Goal: Information Seeking & Learning: Learn about a topic

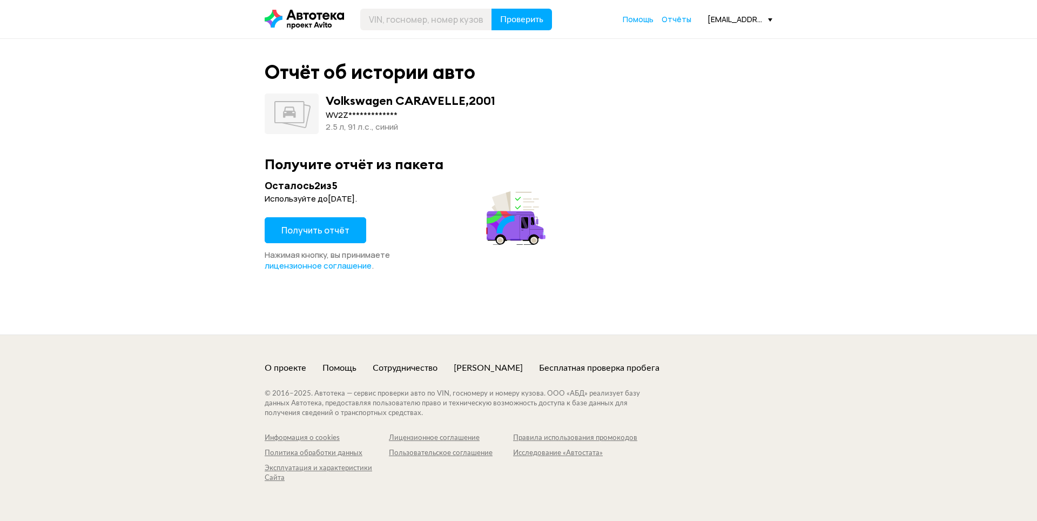
click at [296, 225] on span "Получить отчёт" at bounding box center [315, 230] width 68 height 12
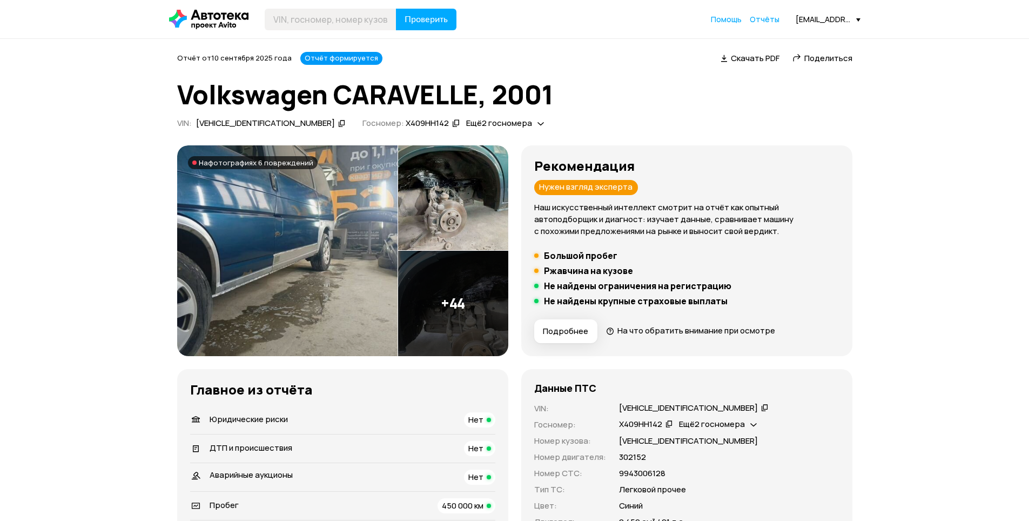
click at [300, 246] on img at bounding box center [287, 250] width 220 height 211
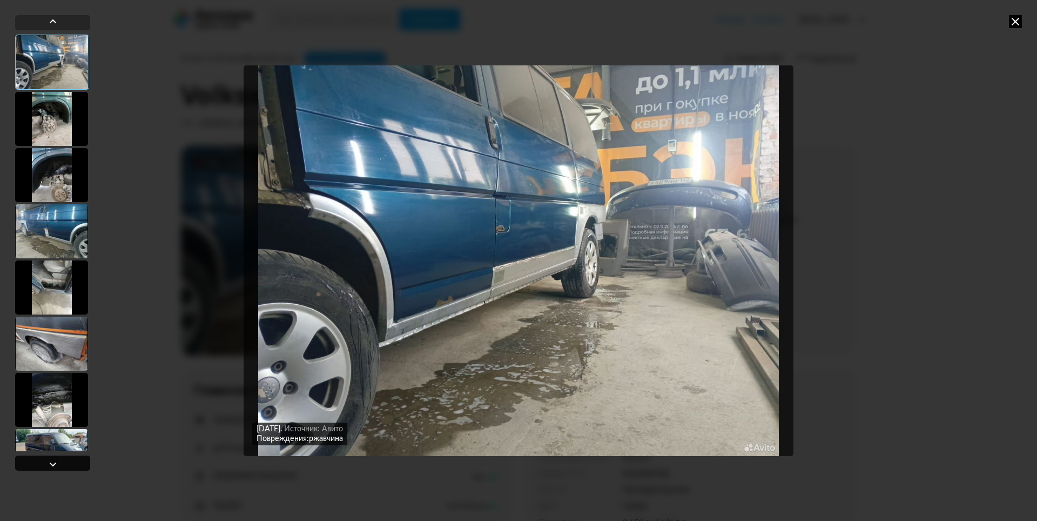
click at [46, 464] on div at bounding box center [52, 463] width 13 height 13
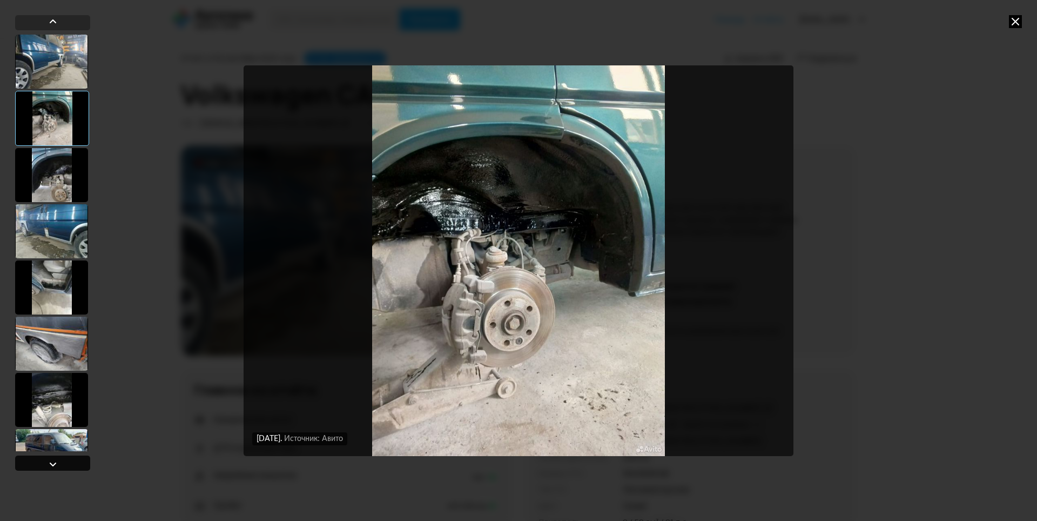
click at [46, 464] on div at bounding box center [52, 463] width 13 height 13
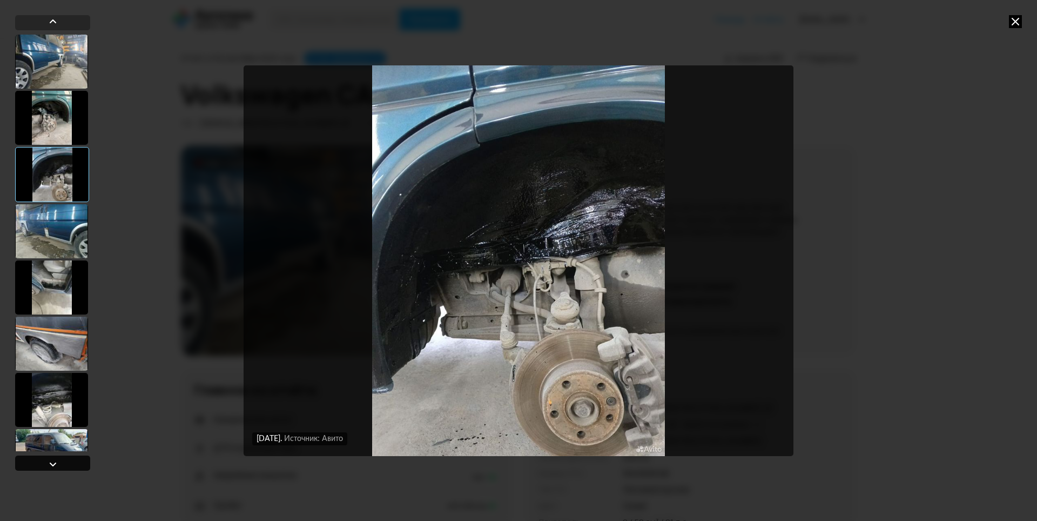
click at [46, 464] on div at bounding box center [52, 463] width 13 height 13
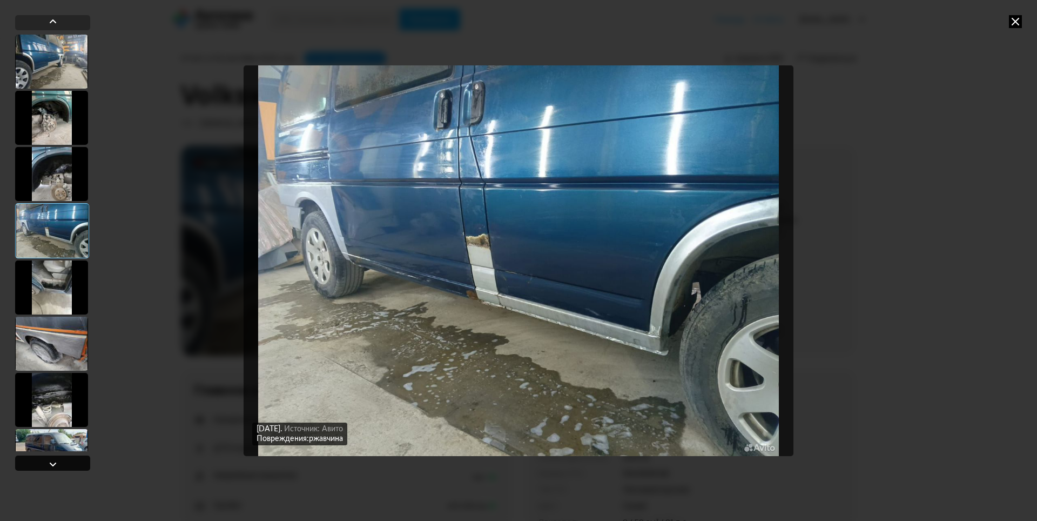
click at [46, 464] on div at bounding box center [52, 463] width 13 height 13
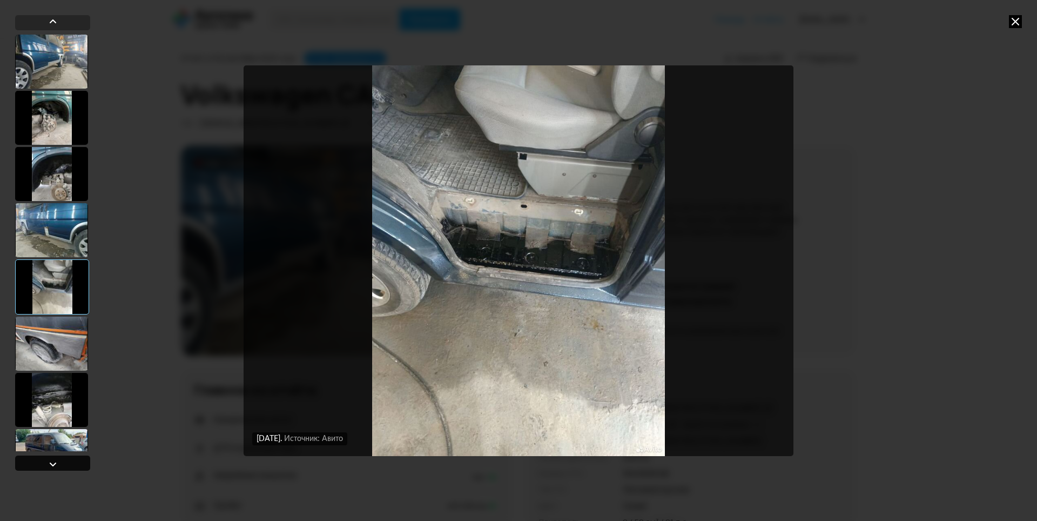
click at [46, 464] on div at bounding box center [52, 463] width 13 height 13
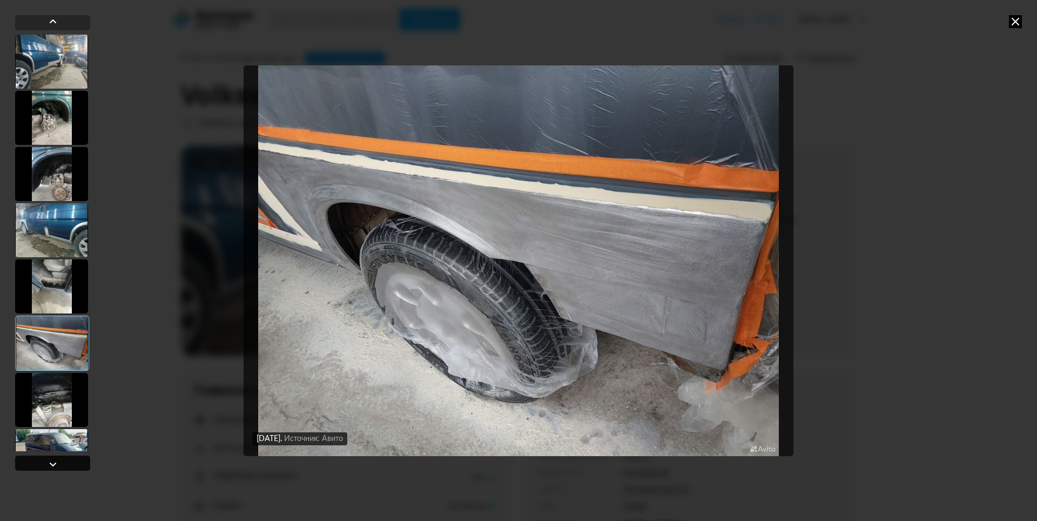
click at [46, 464] on div at bounding box center [52, 463] width 13 height 13
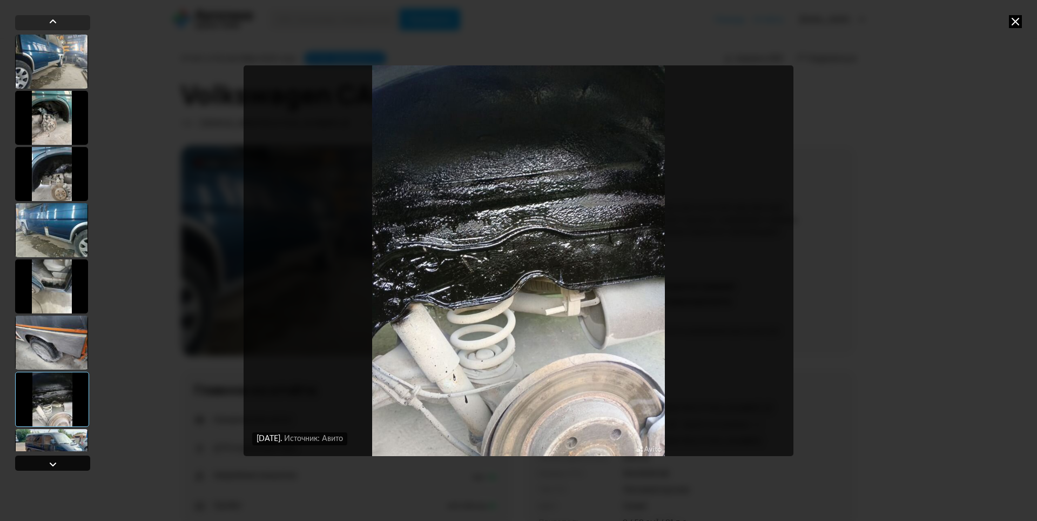
click at [46, 464] on div at bounding box center [52, 463] width 13 height 13
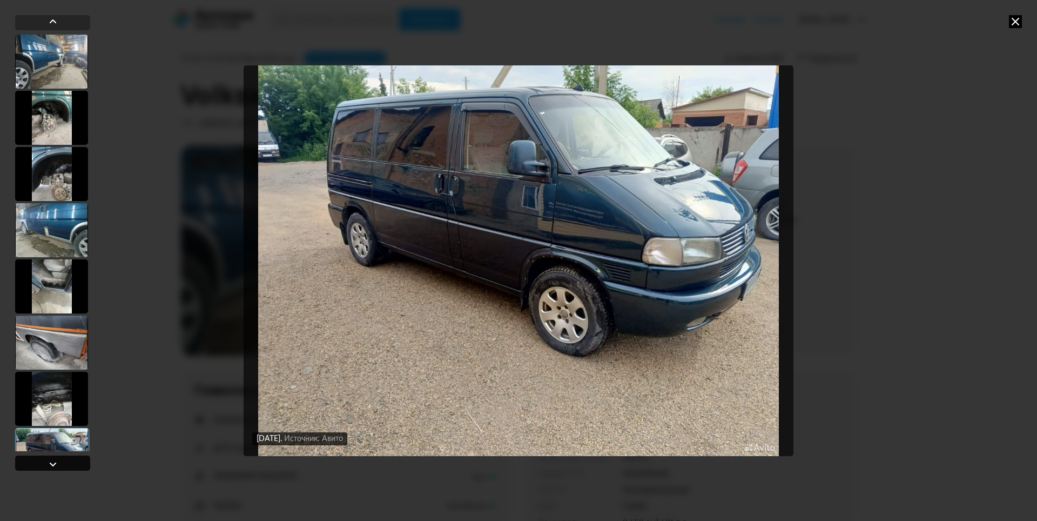
click at [46, 464] on div at bounding box center [52, 463] width 13 height 13
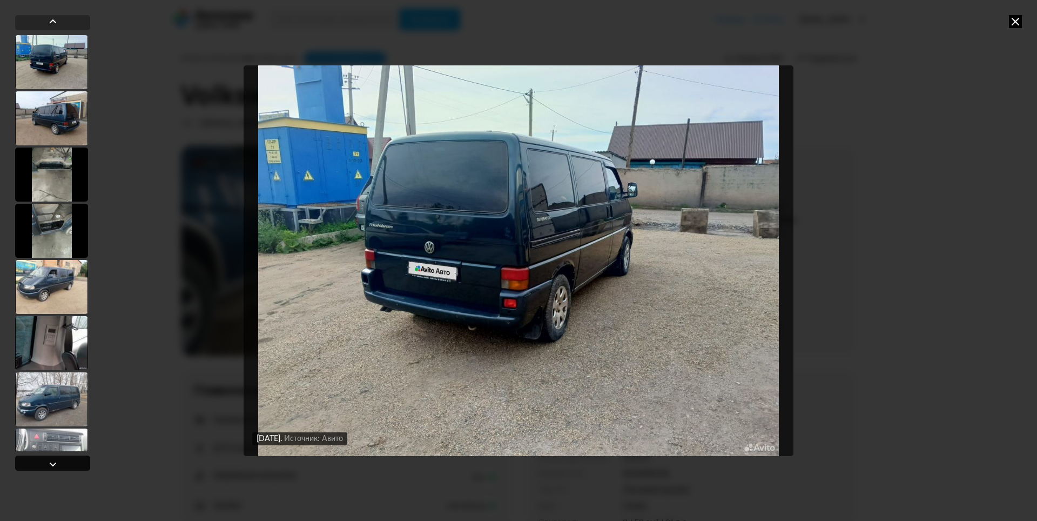
scroll to position [449, 0]
click at [46, 464] on div at bounding box center [52, 463] width 13 height 13
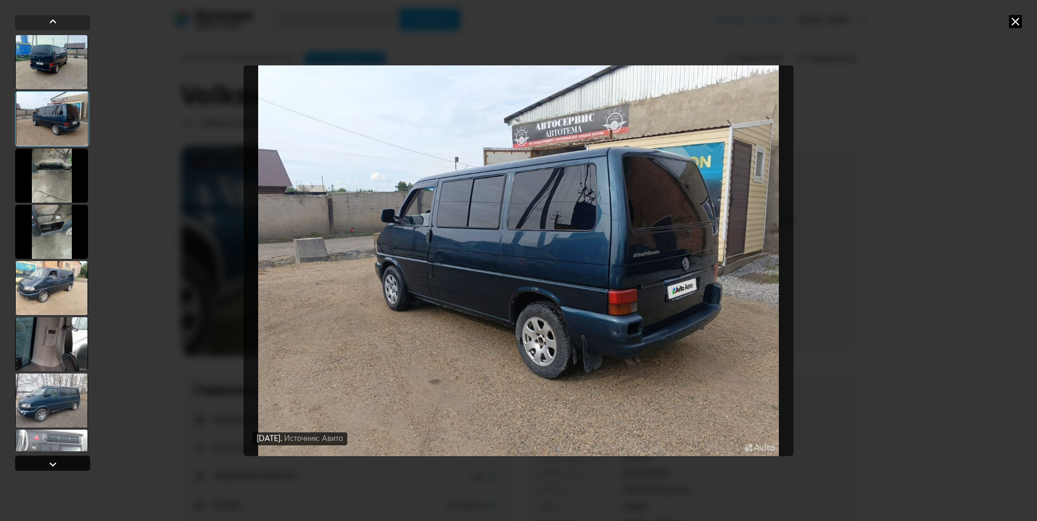
click at [46, 464] on div at bounding box center [52, 463] width 13 height 13
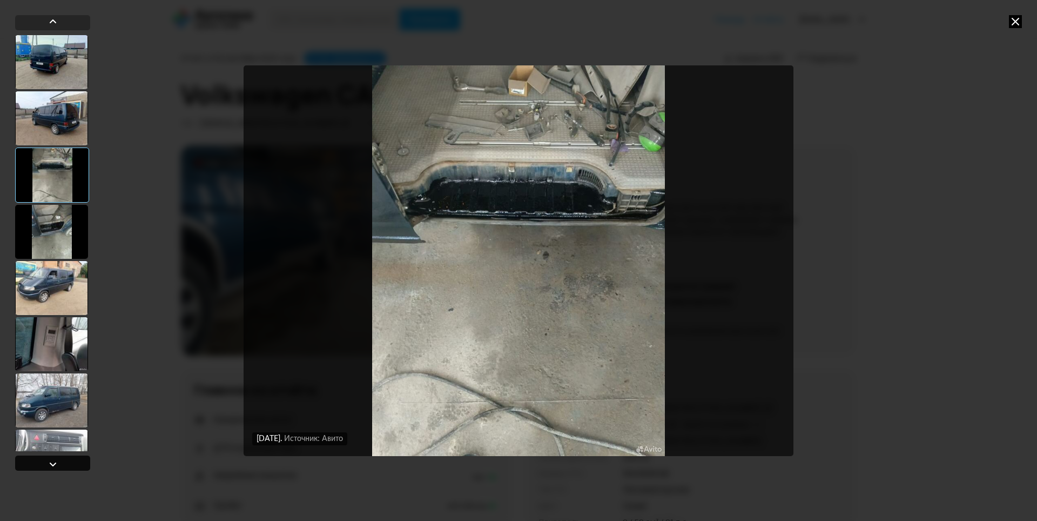
click at [46, 464] on div at bounding box center [52, 463] width 13 height 13
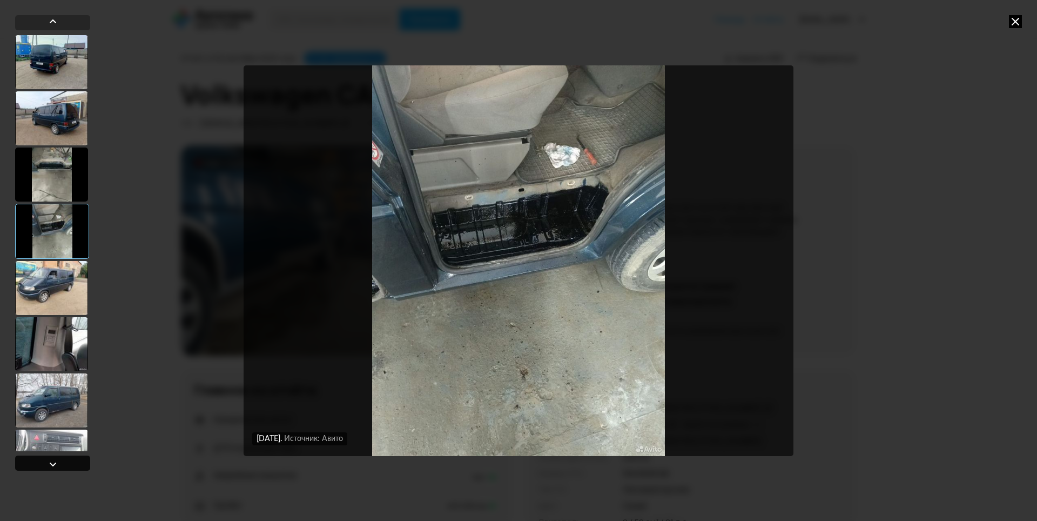
click at [46, 464] on div at bounding box center [52, 463] width 13 height 13
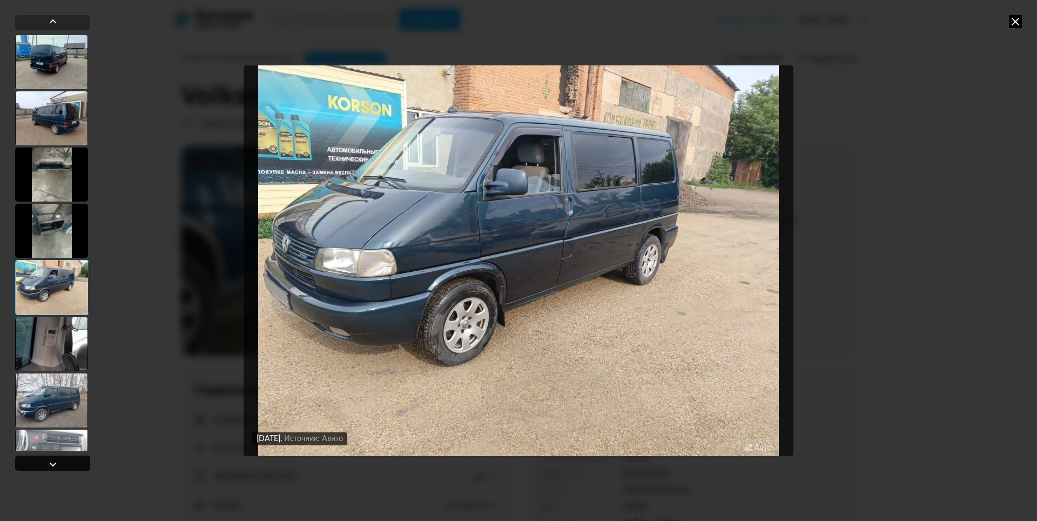
click at [46, 464] on div at bounding box center [52, 463] width 13 height 13
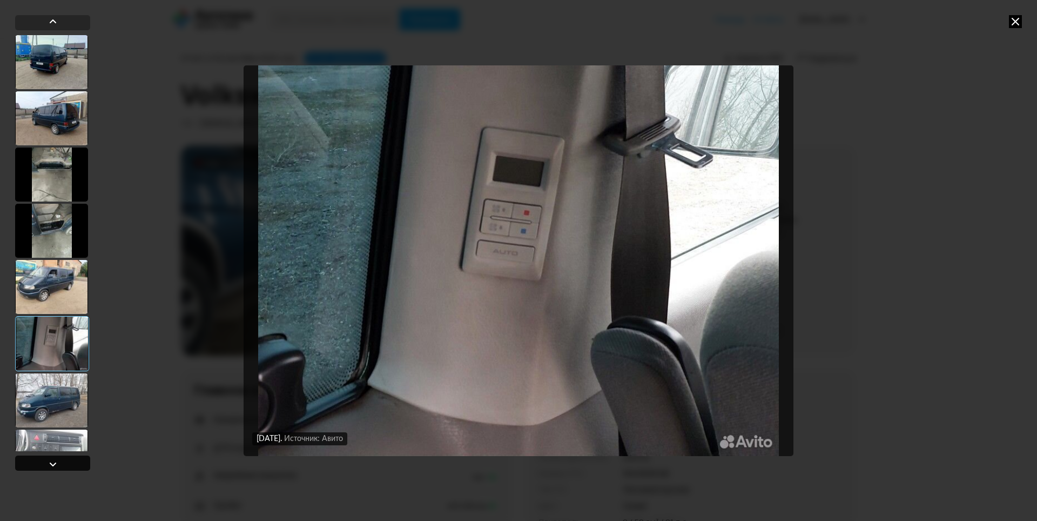
click at [46, 464] on div at bounding box center [52, 463] width 13 height 13
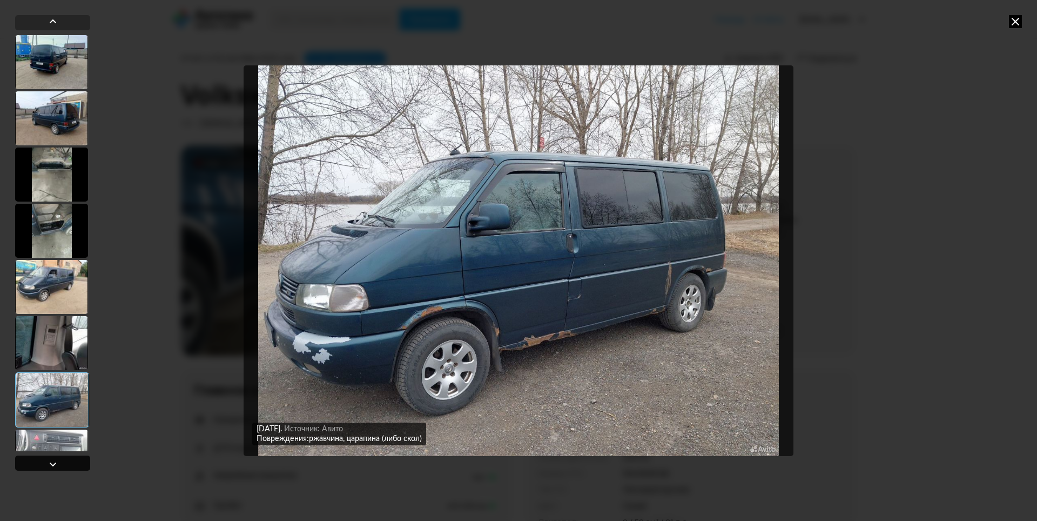
click at [46, 463] on div at bounding box center [52, 463] width 13 height 13
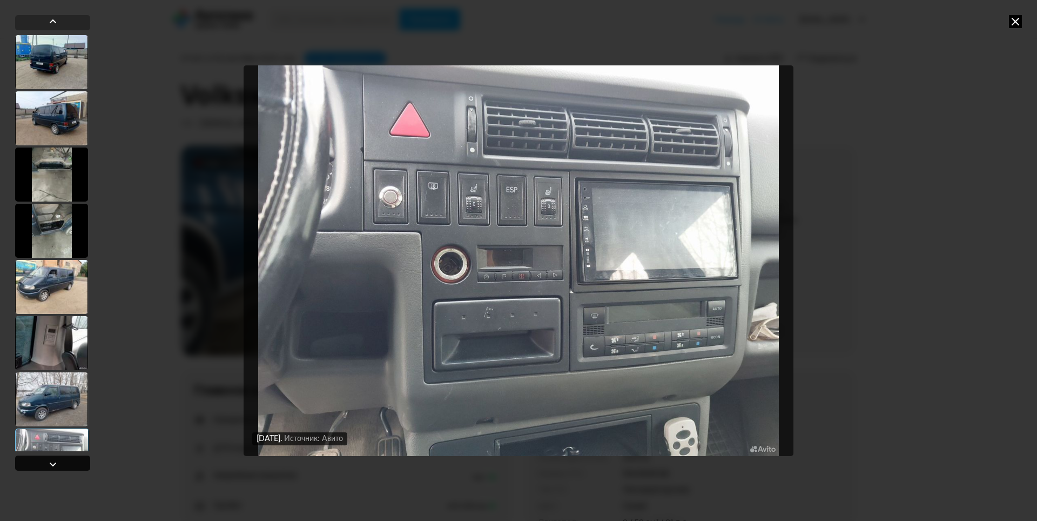
click at [46, 463] on div at bounding box center [52, 463] width 13 height 13
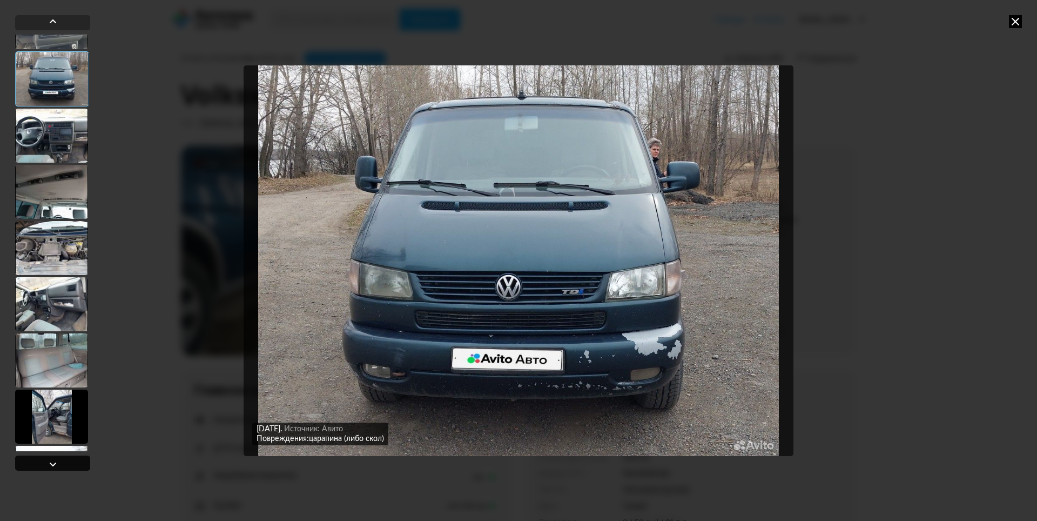
click at [46, 463] on div at bounding box center [52, 463] width 13 height 13
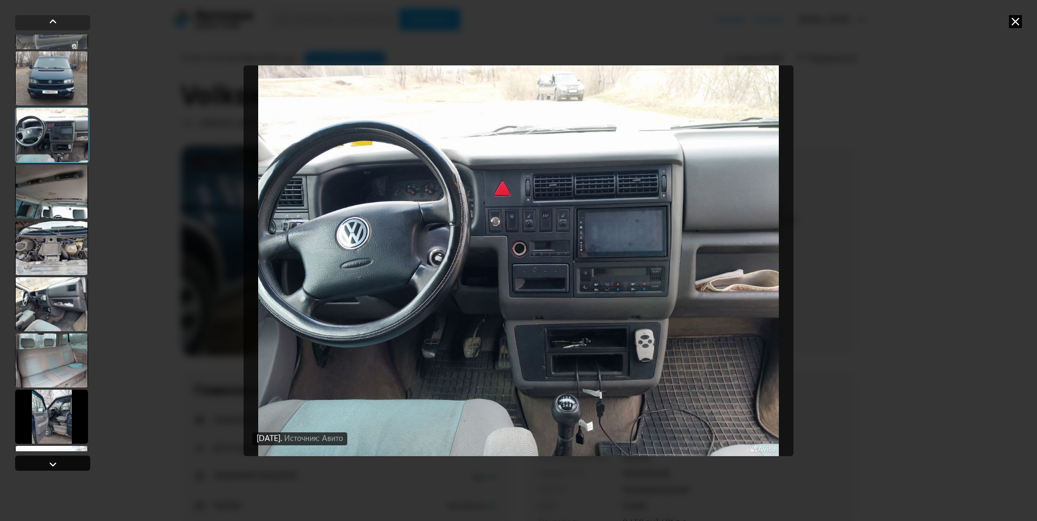
click at [46, 463] on div at bounding box center [52, 463] width 13 height 13
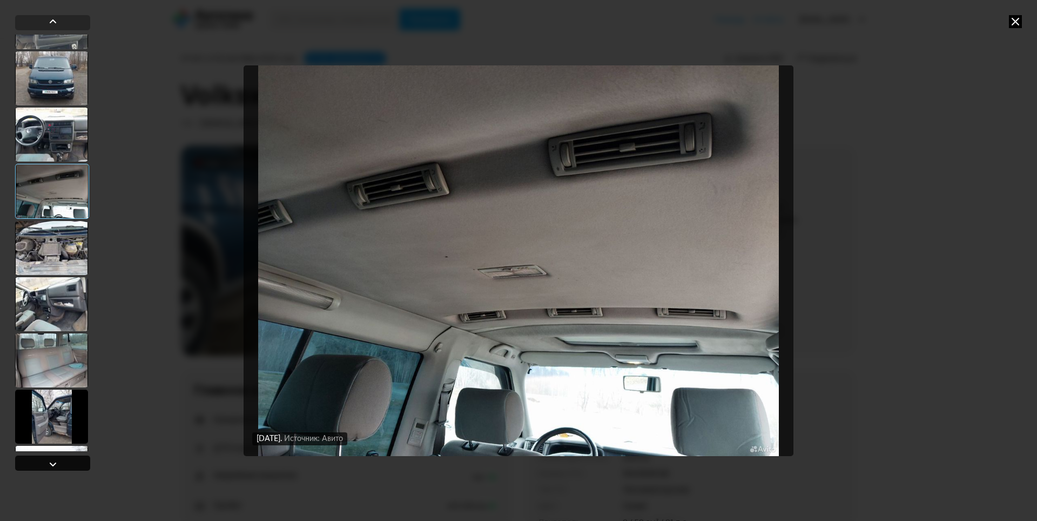
click at [46, 463] on div at bounding box center [52, 463] width 13 height 13
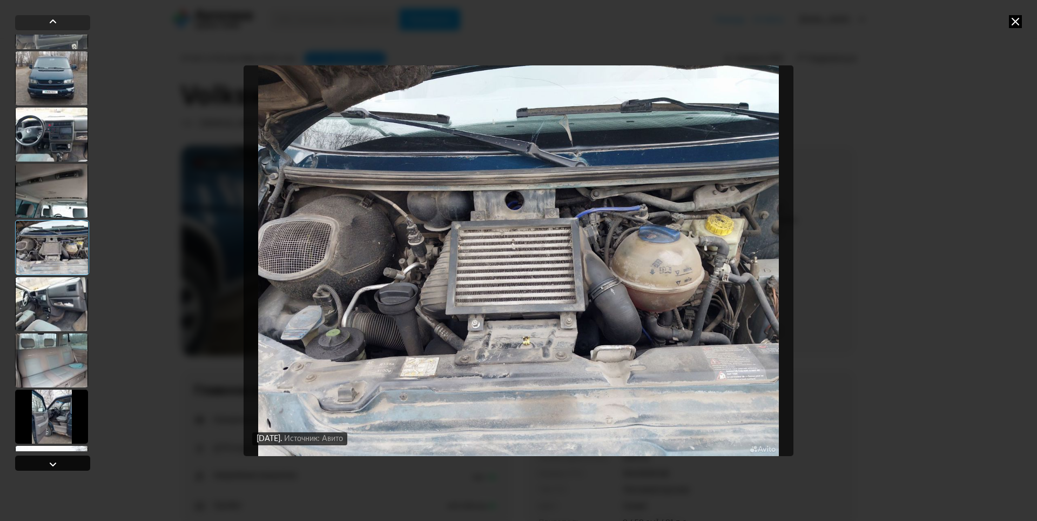
click at [46, 463] on div at bounding box center [52, 463] width 13 height 13
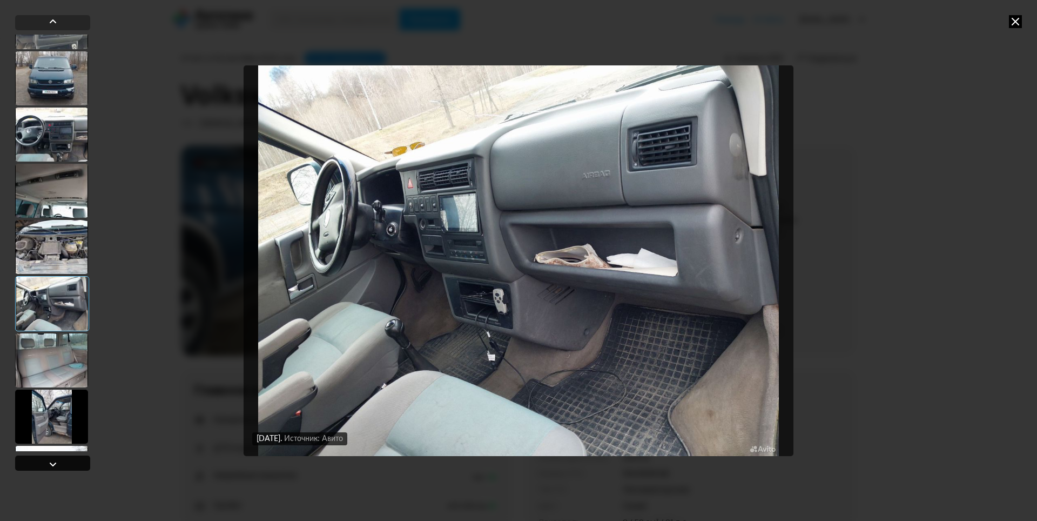
click at [46, 463] on div at bounding box center [52, 463] width 13 height 13
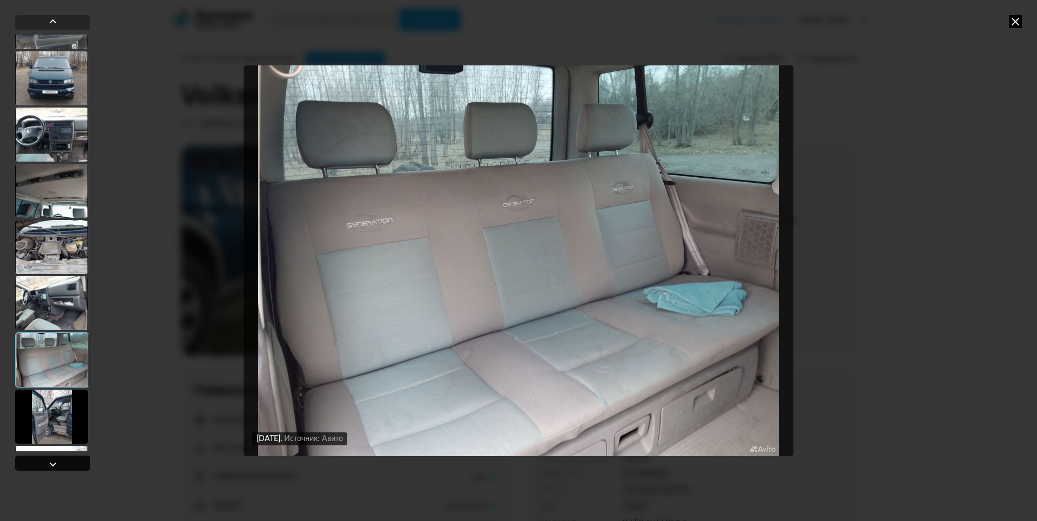
click at [46, 463] on div at bounding box center [52, 463] width 13 height 13
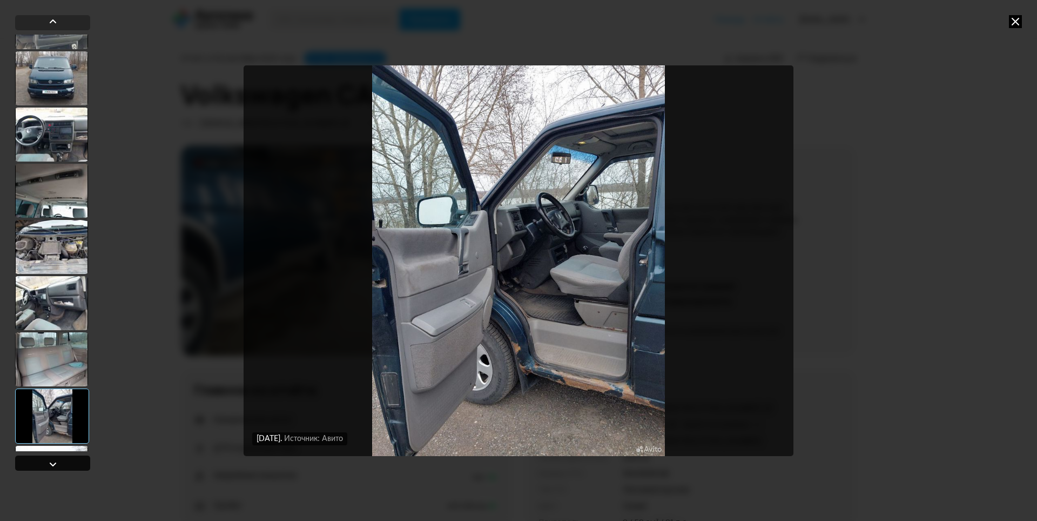
click at [46, 463] on div at bounding box center [52, 463] width 13 height 13
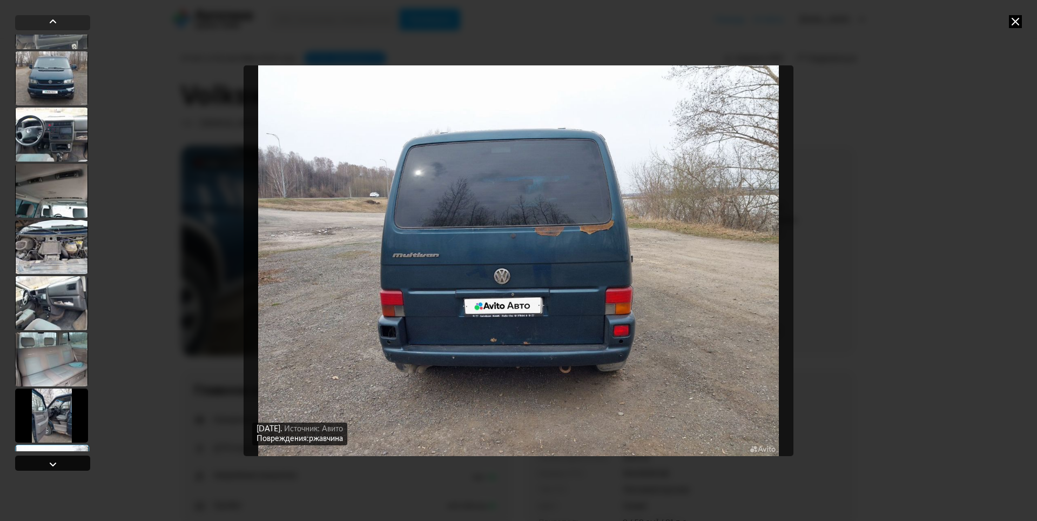
click at [46, 463] on div at bounding box center [52, 463] width 13 height 13
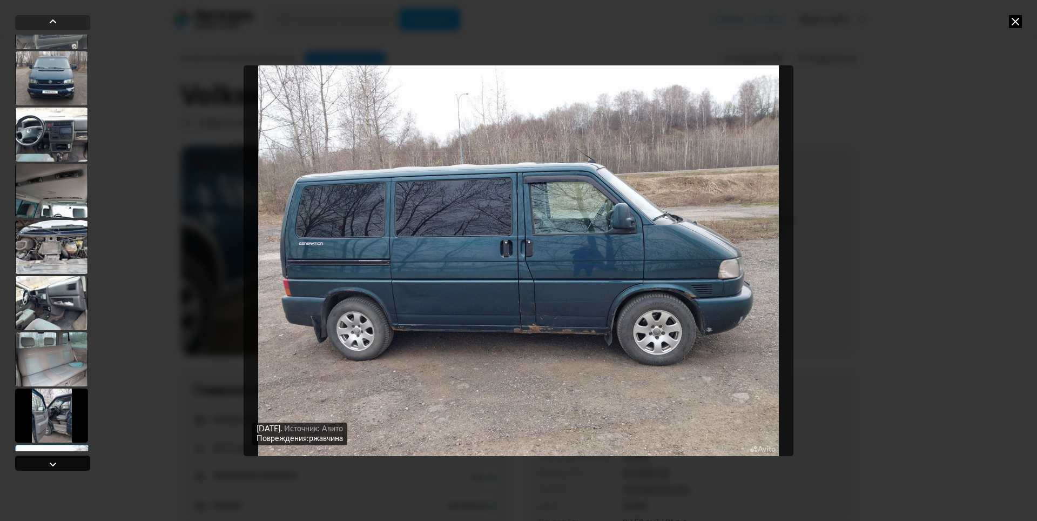
scroll to position [1314, 0]
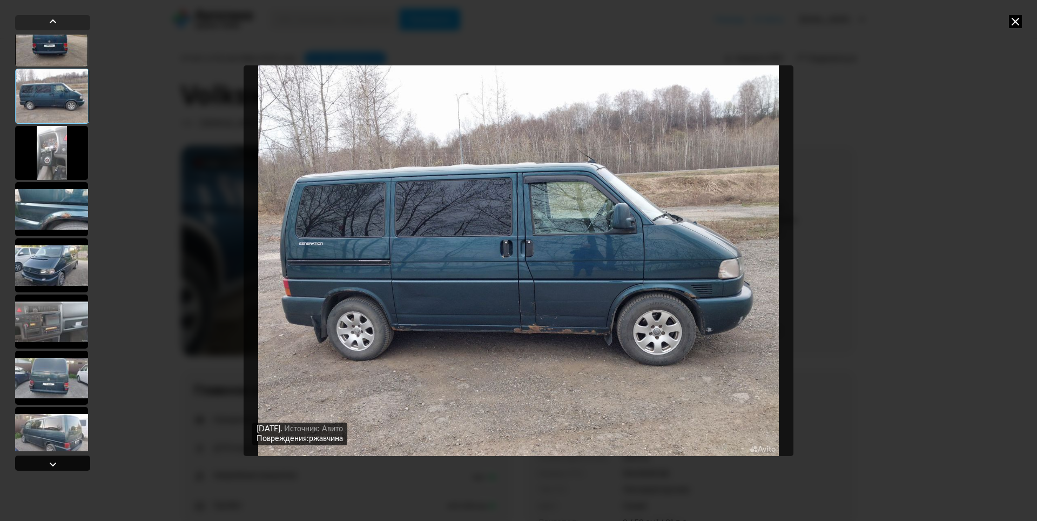
click at [46, 463] on div at bounding box center [52, 463] width 13 height 13
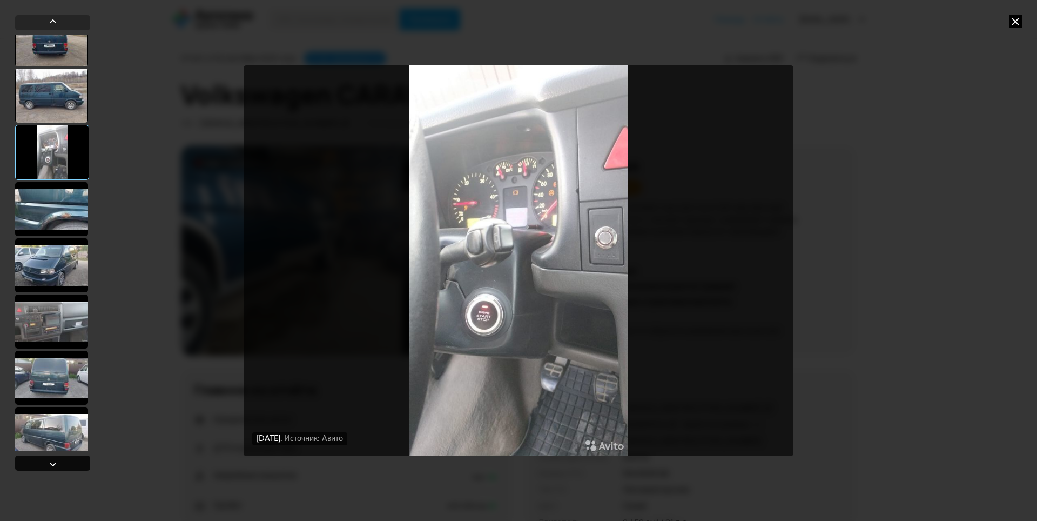
click at [46, 463] on div at bounding box center [52, 463] width 13 height 13
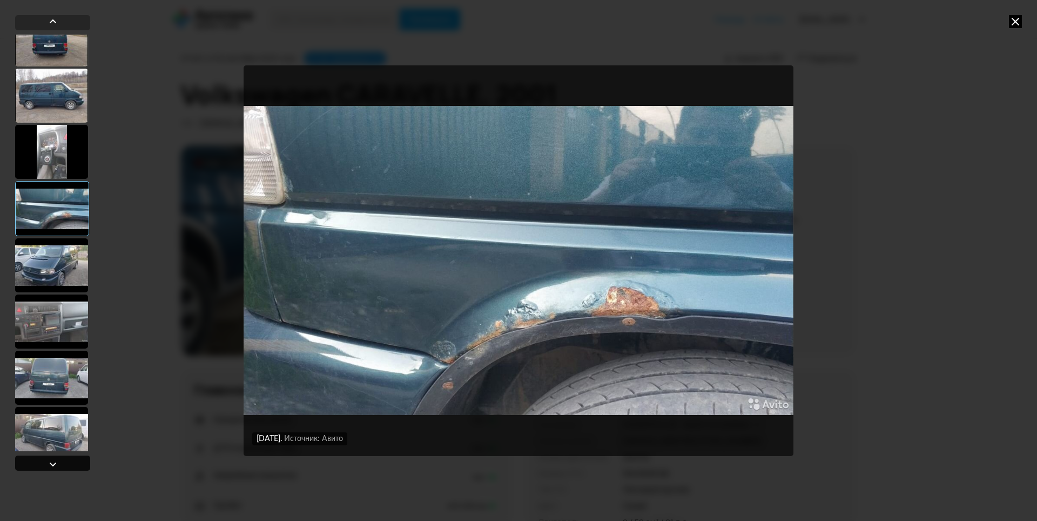
click at [46, 463] on div at bounding box center [52, 463] width 13 height 13
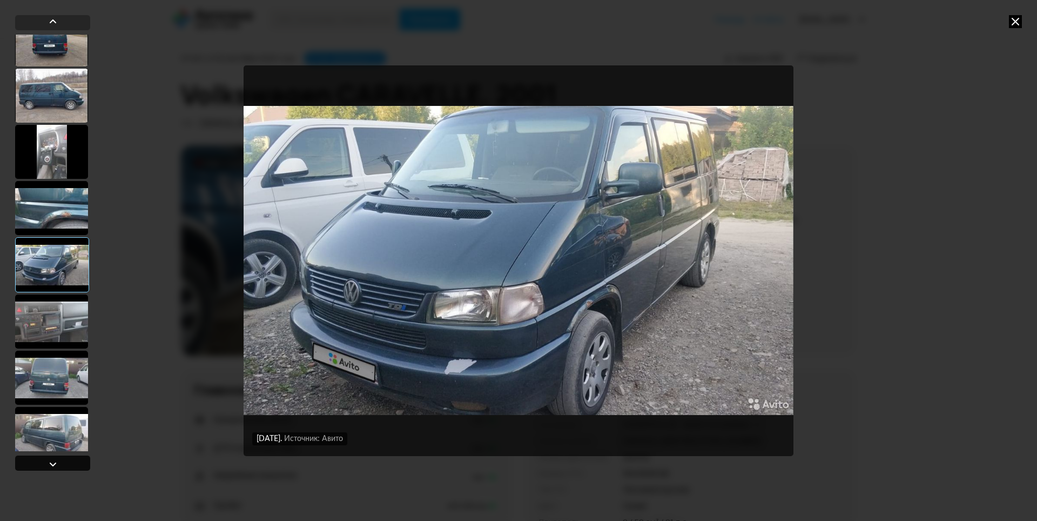
click at [46, 463] on div at bounding box center [52, 463] width 13 height 13
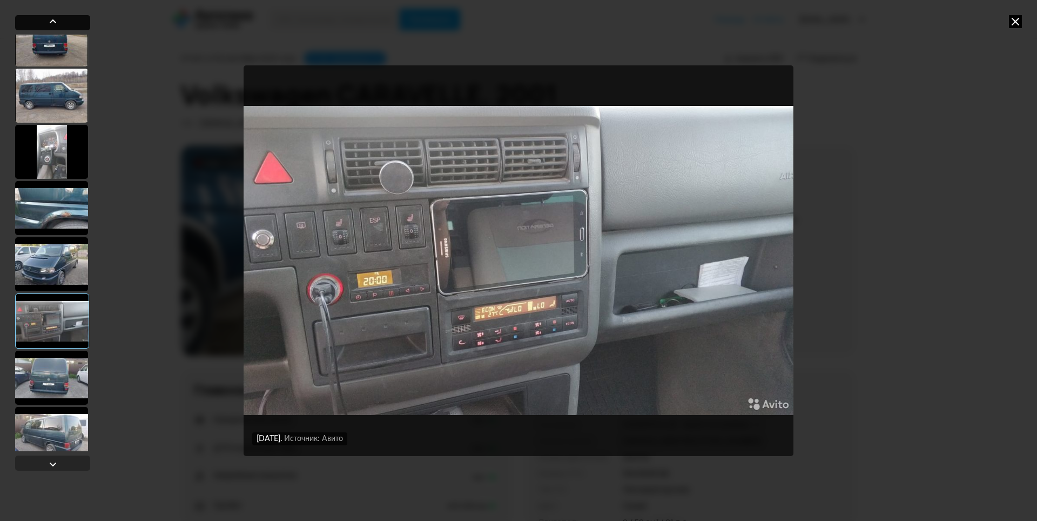
click at [56, 20] on div at bounding box center [52, 21] width 13 height 13
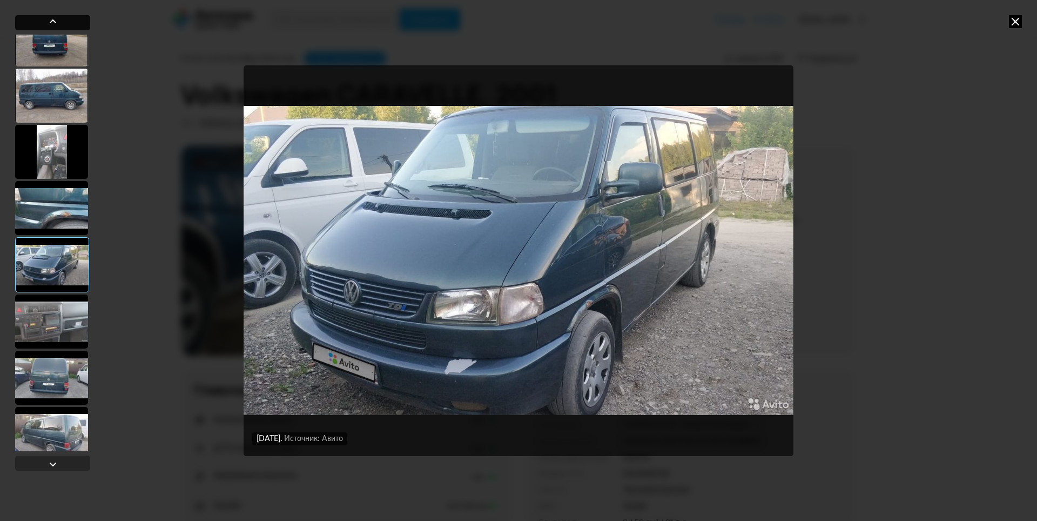
click at [60, 19] on div at bounding box center [52, 22] width 75 height 15
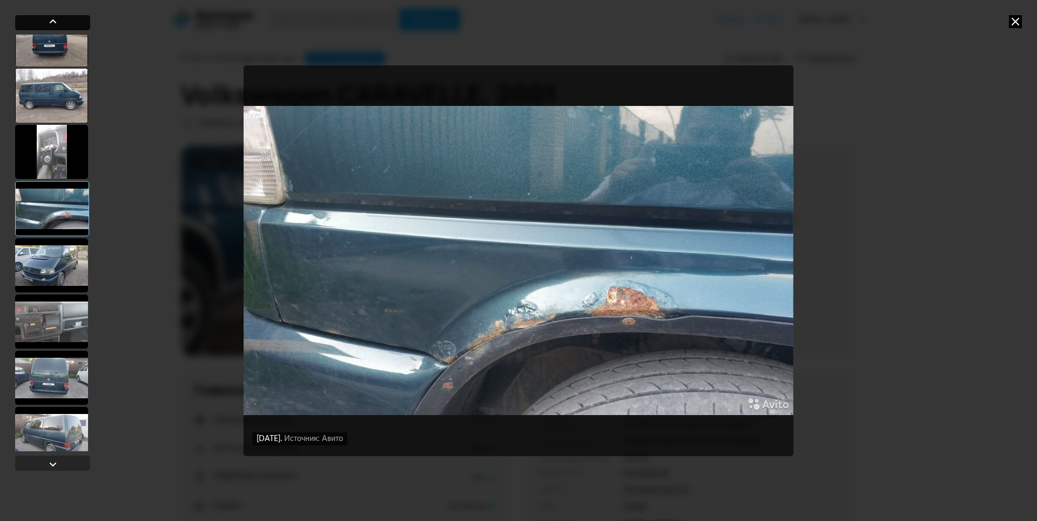
click at [60, 19] on div at bounding box center [52, 22] width 75 height 15
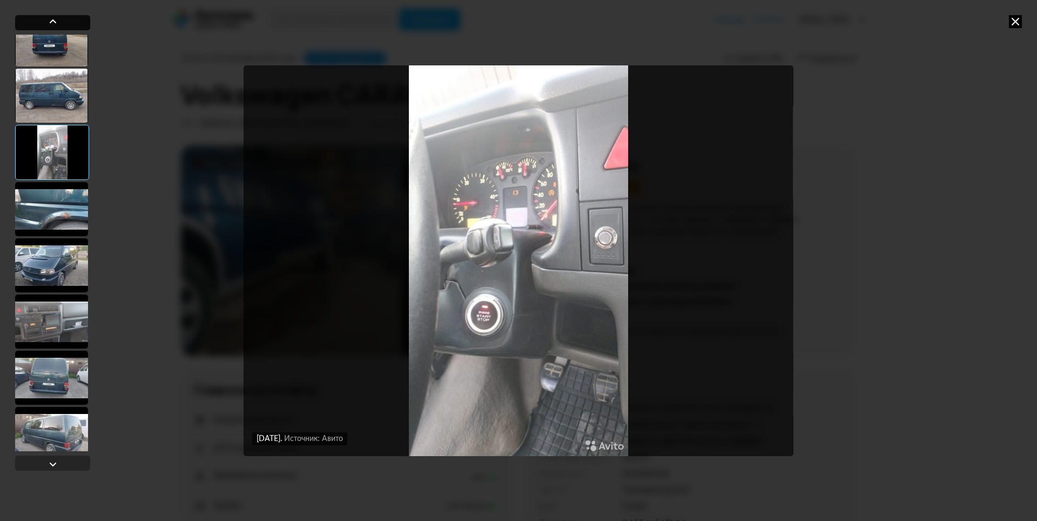
click at [60, 19] on div at bounding box center [52, 22] width 75 height 15
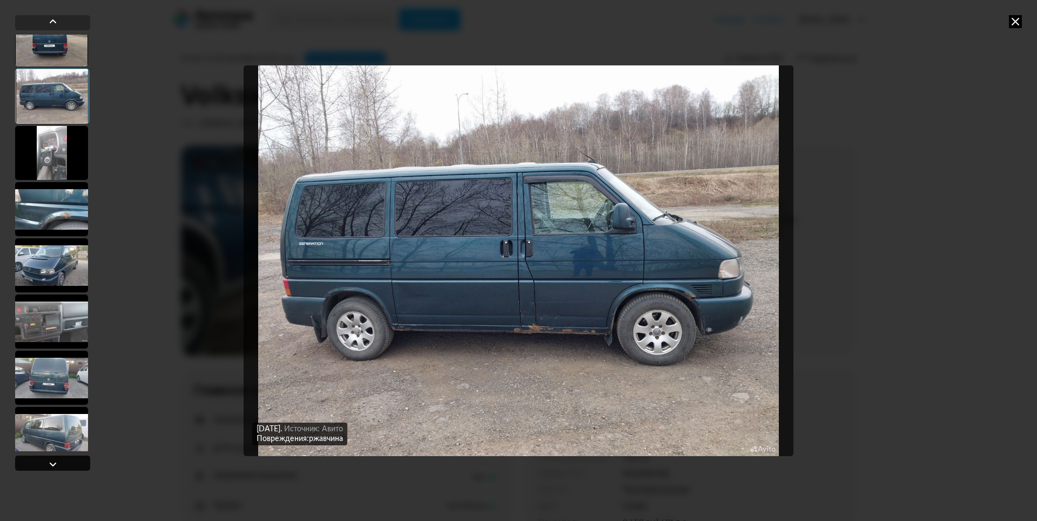
click at [46, 463] on div at bounding box center [52, 463] width 13 height 13
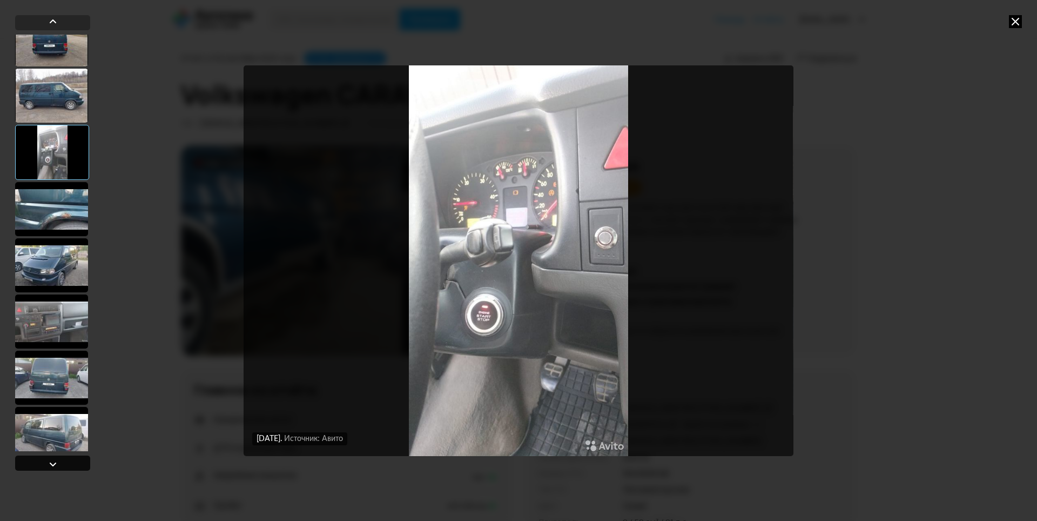
click at [46, 463] on div at bounding box center [52, 463] width 13 height 13
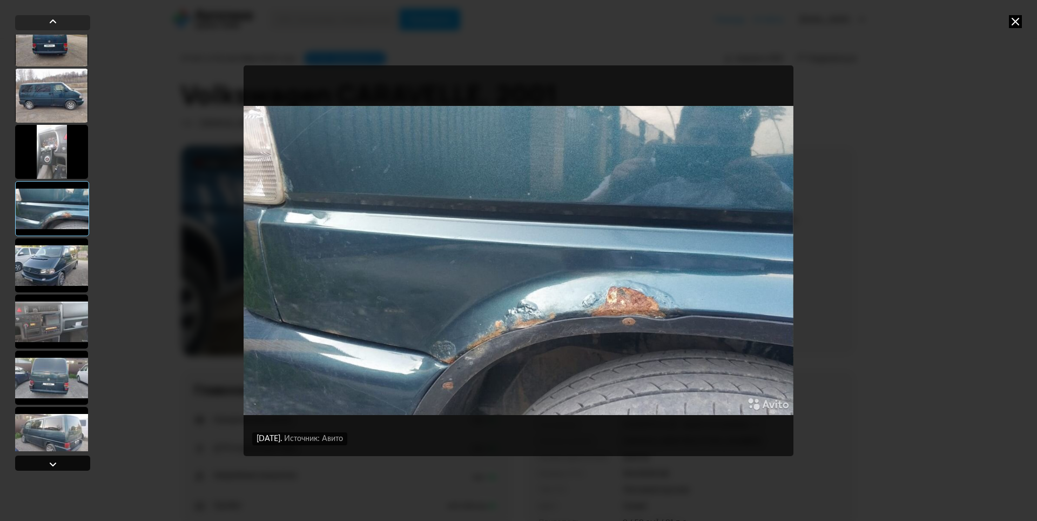
click at [46, 463] on div at bounding box center [52, 463] width 13 height 13
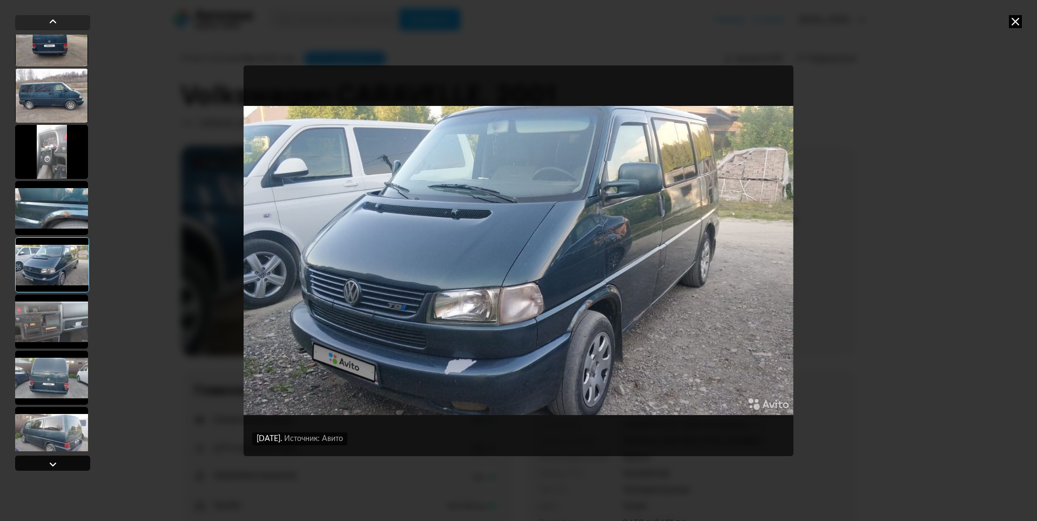
click at [46, 463] on div at bounding box center [52, 463] width 13 height 13
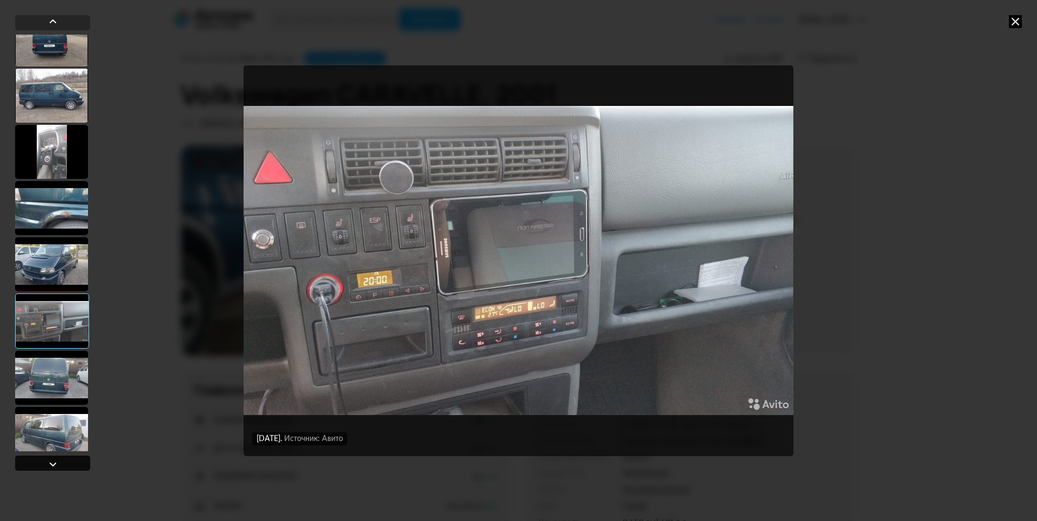
click at [46, 463] on div at bounding box center [52, 463] width 13 height 13
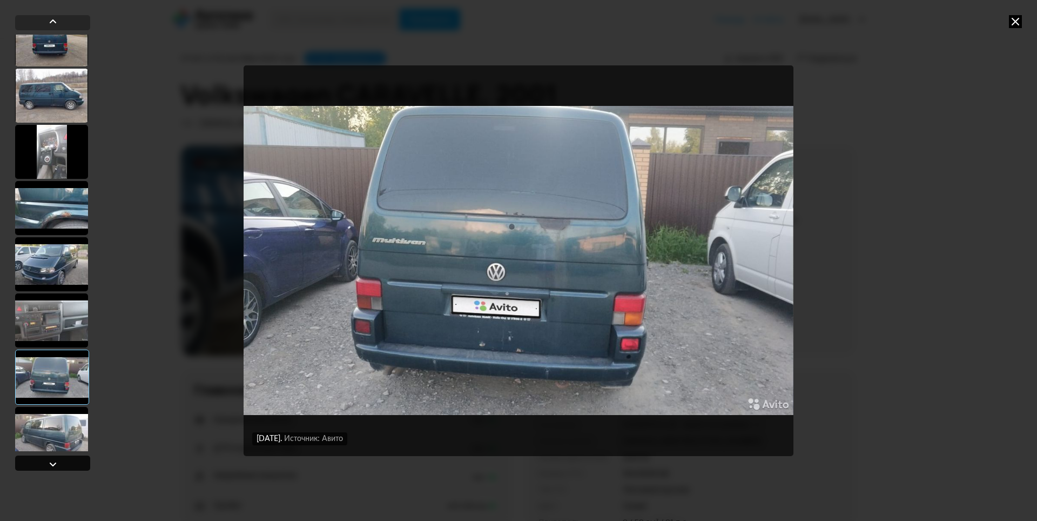
click at [46, 463] on div at bounding box center [52, 463] width 13 height 13
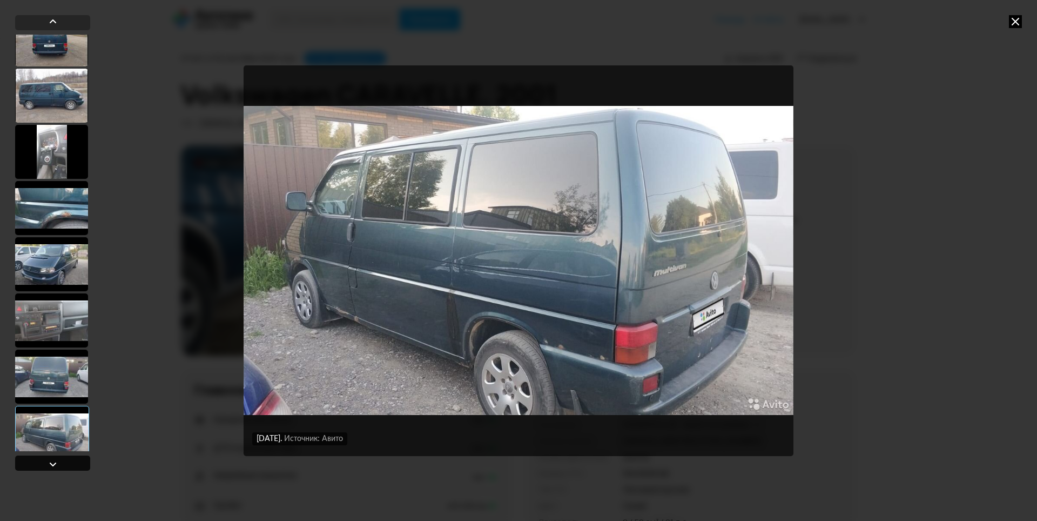
click at [46, 463] on div at bounding box center [52, 463] width 13 height 13
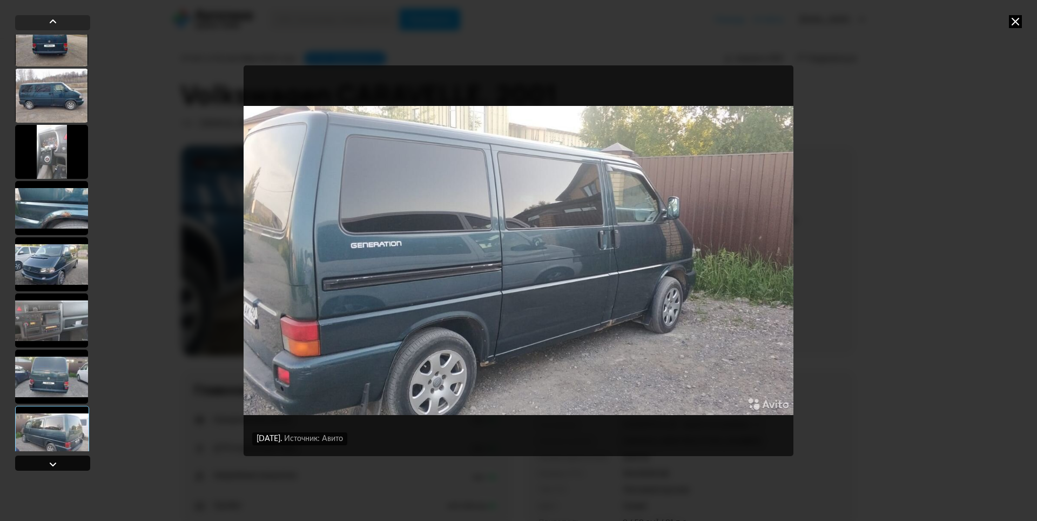
scroll to position [1692, 0]
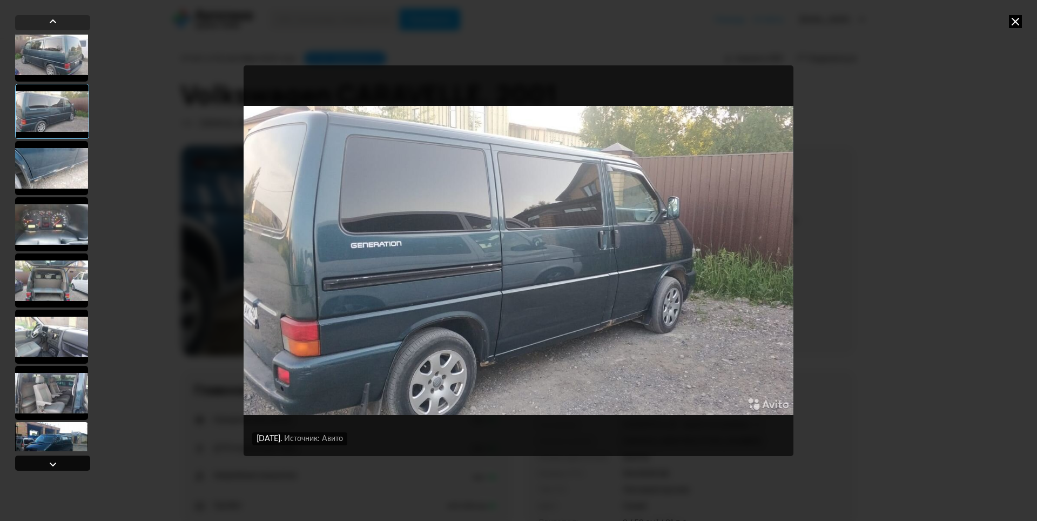
click at [46, 463] on div at bounding box center [52, 463] width 13 height 13
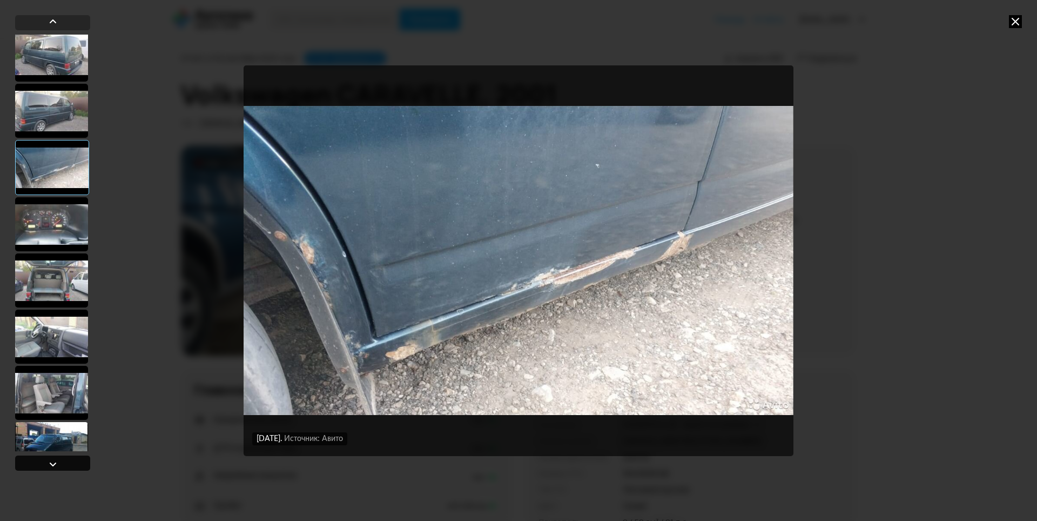
click at [46, 463] on div at bounding box center [52, 463] width 13 height 13
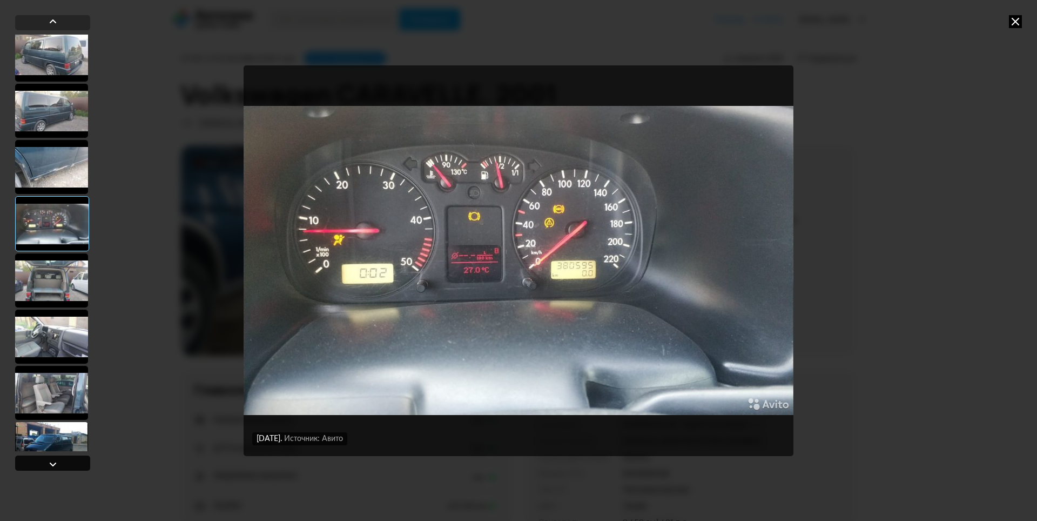
click at [47, 462] on div at bounding box center [52, 463] width 13 height 13
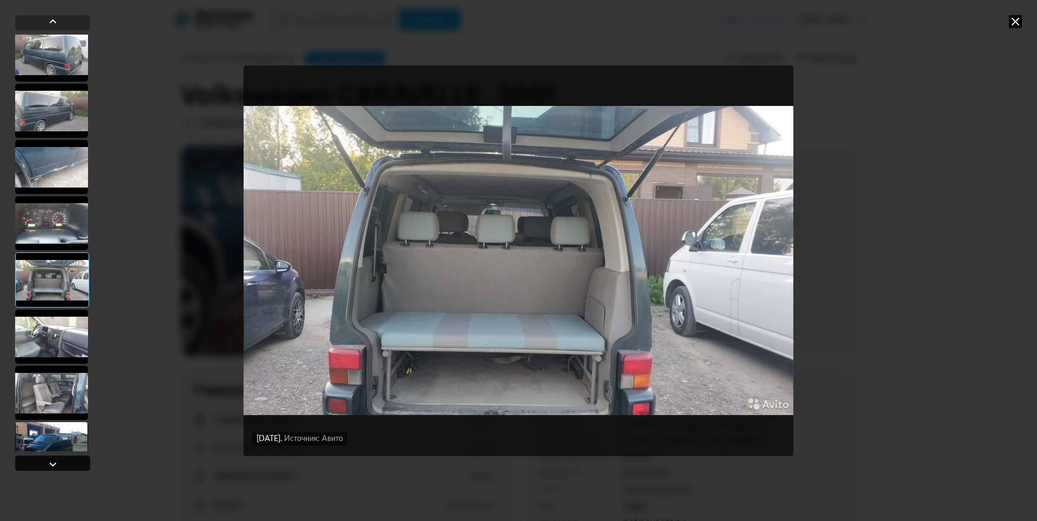
click at [48, 460] on div at bounding box center [52, 463] width 13 height 13
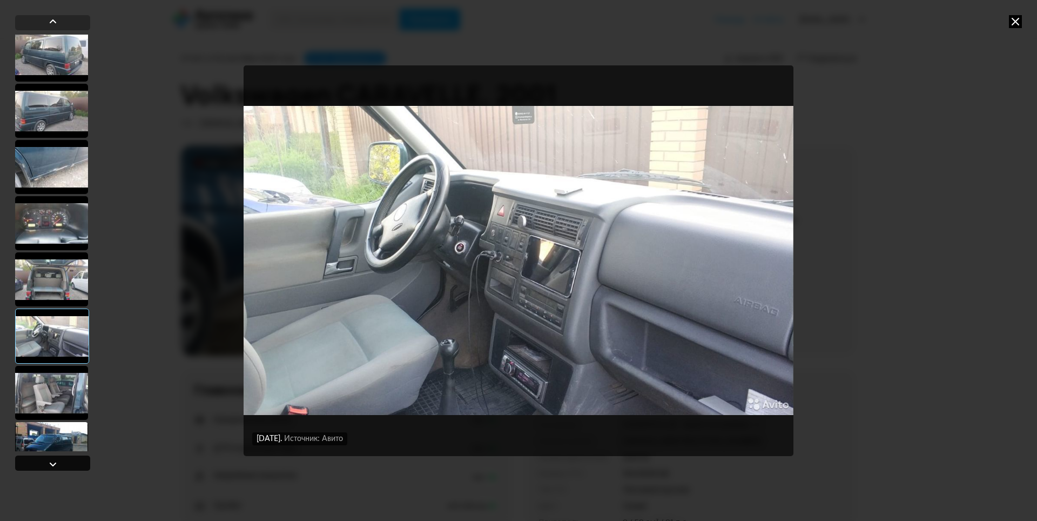
click at [29, 462] on div at bounding box center [52, 462] width 75 height 15
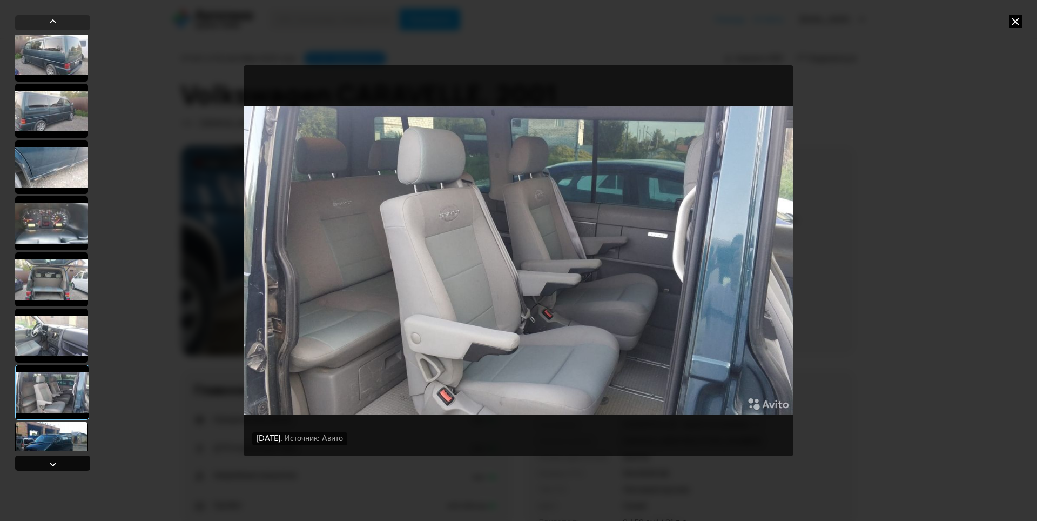
click at [32, 461] on div at bounding box center [52, 462] width 75 height 15
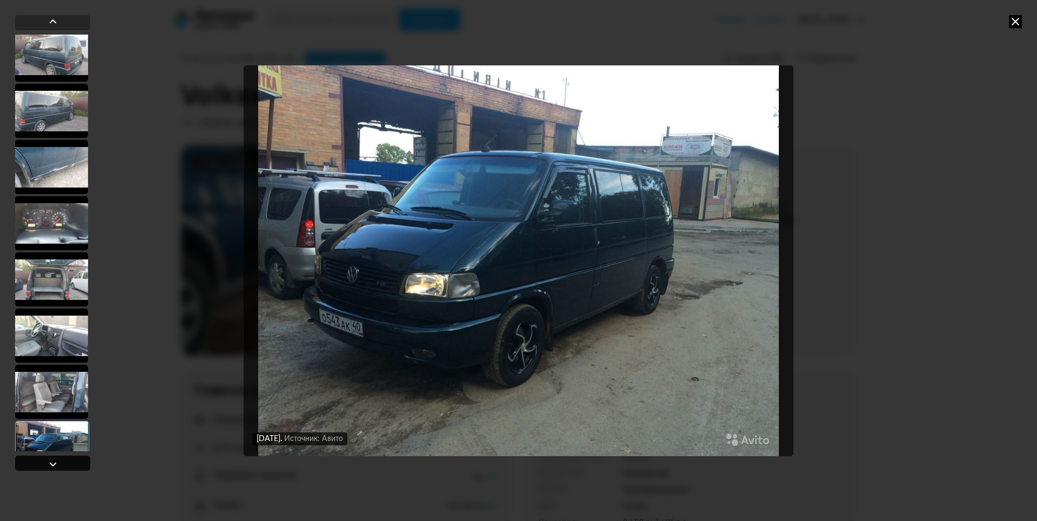
click at [32, 461] on div at bounding box center [52, 462] width 75 height 15
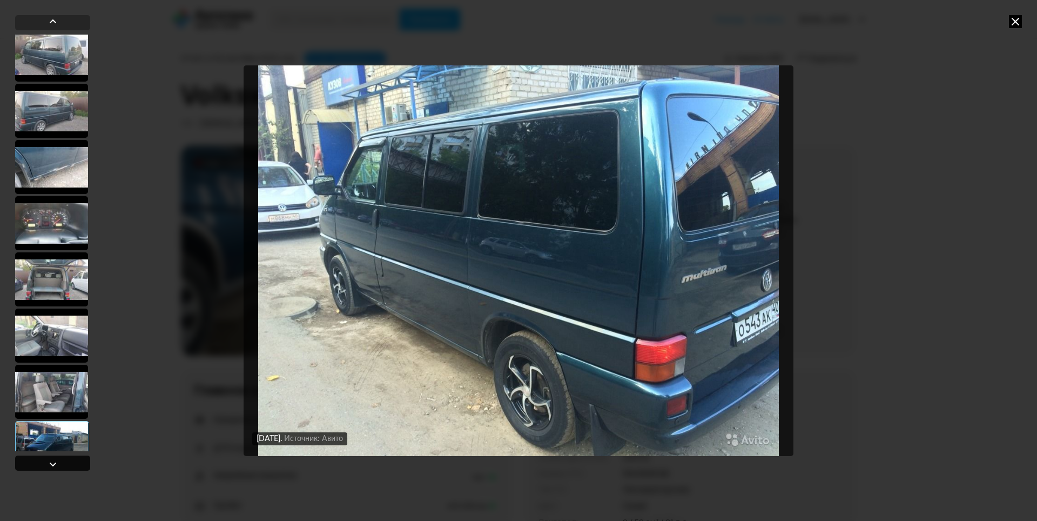
scroll to position [2070, 0]
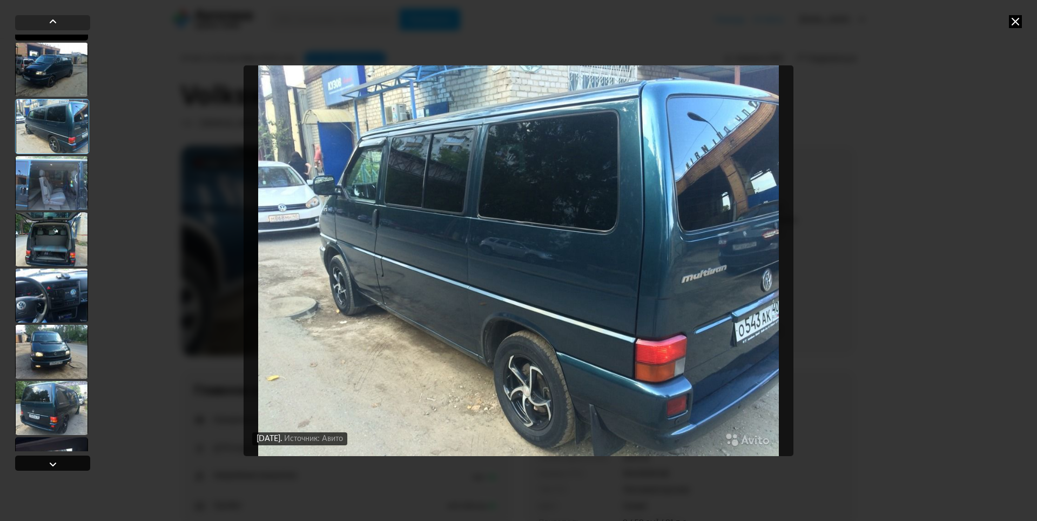
click at [32, 460] on div at bounding box center [52, 462] width 75 height 15
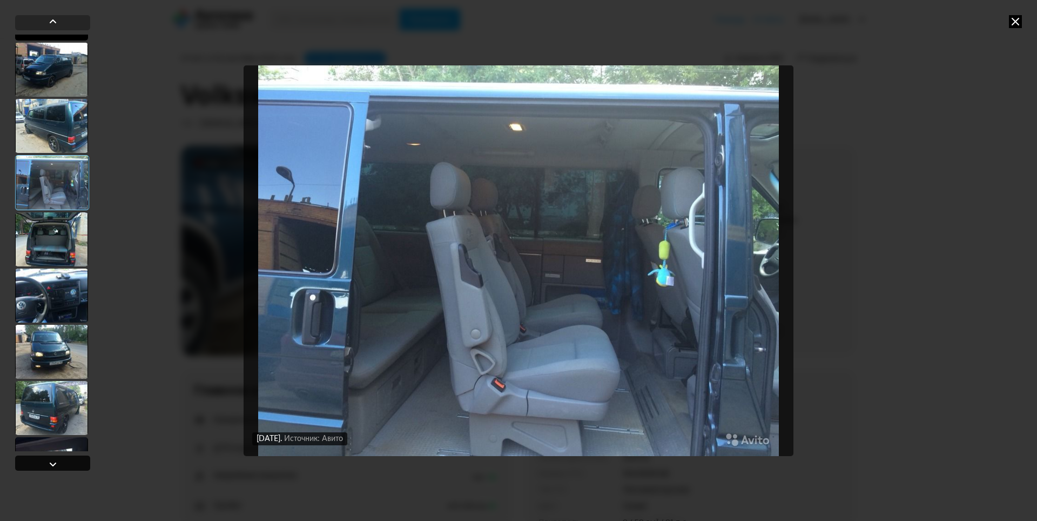
click at [32, 460] on div at bounding box center [52, 462] width 75 height 15
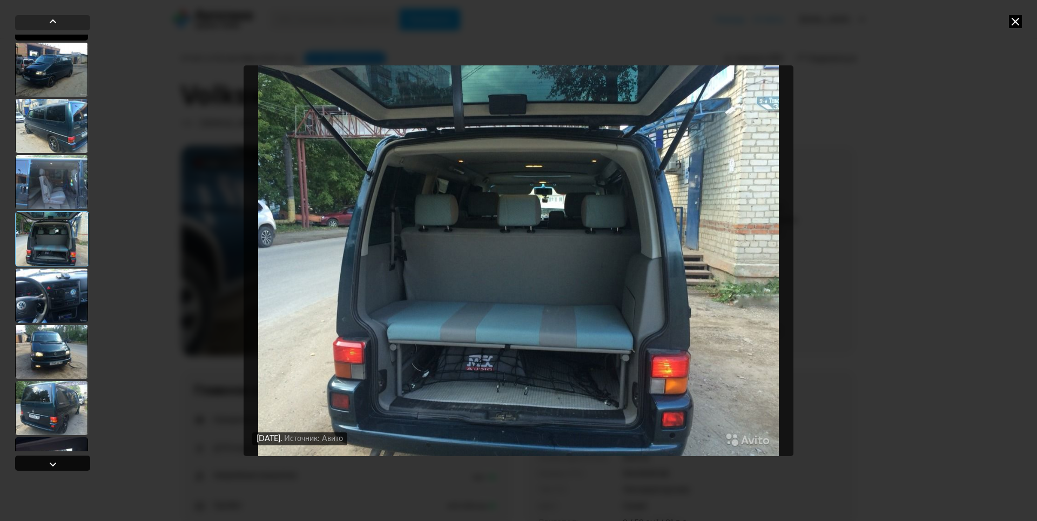
click at [32, 460] on div at bounding box center [52, 462] width 75 height 15
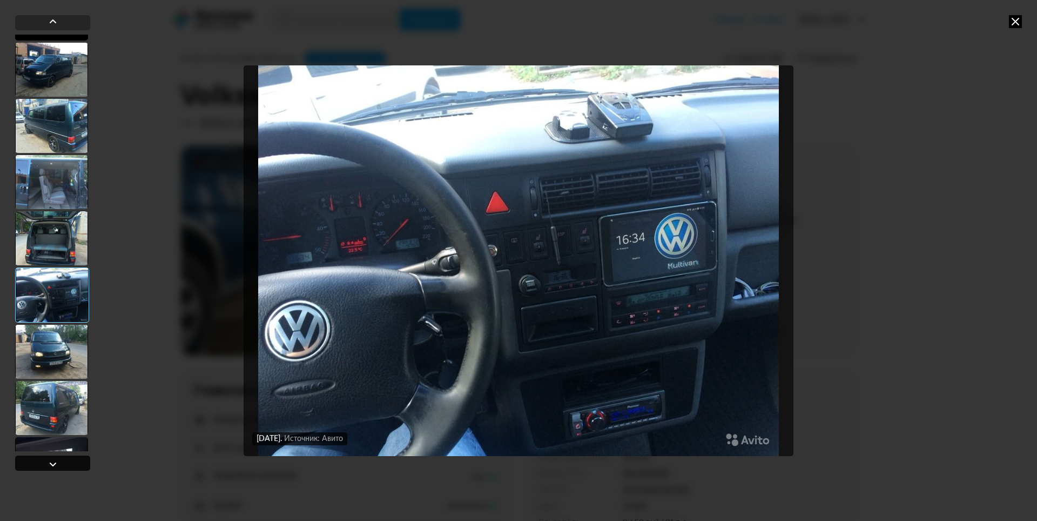
click at [63, 460] on div at bounding box center [52, 462] width 75 height 15
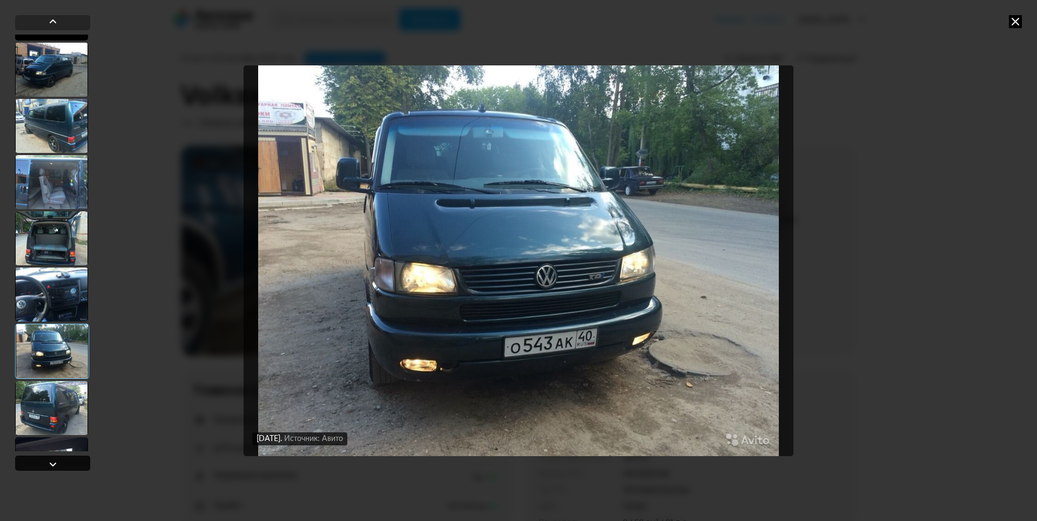
click at [63, 460] on div at bounding box center [52, 462] width 75 height 15
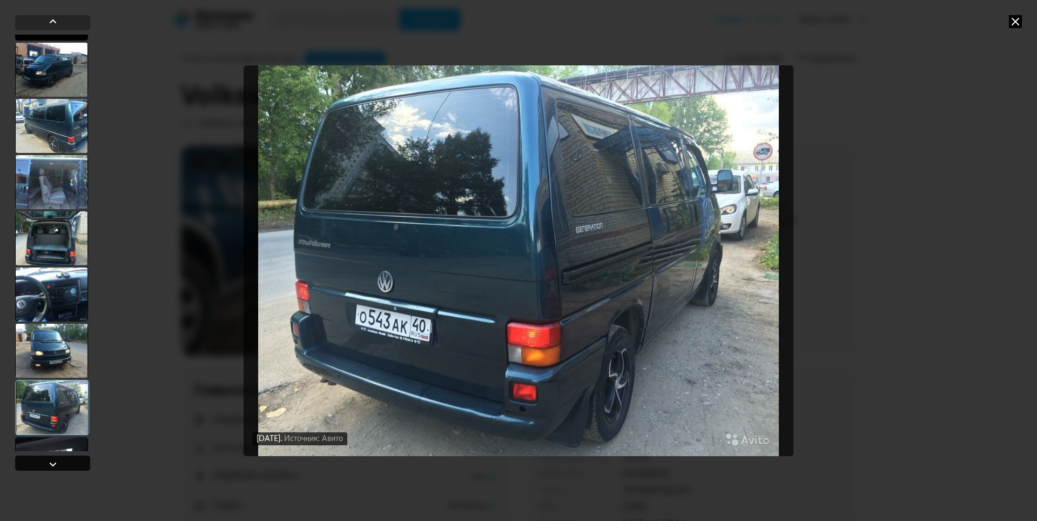
click at [63, 460] on div at bounding box center [52, 462] width 75 height 15
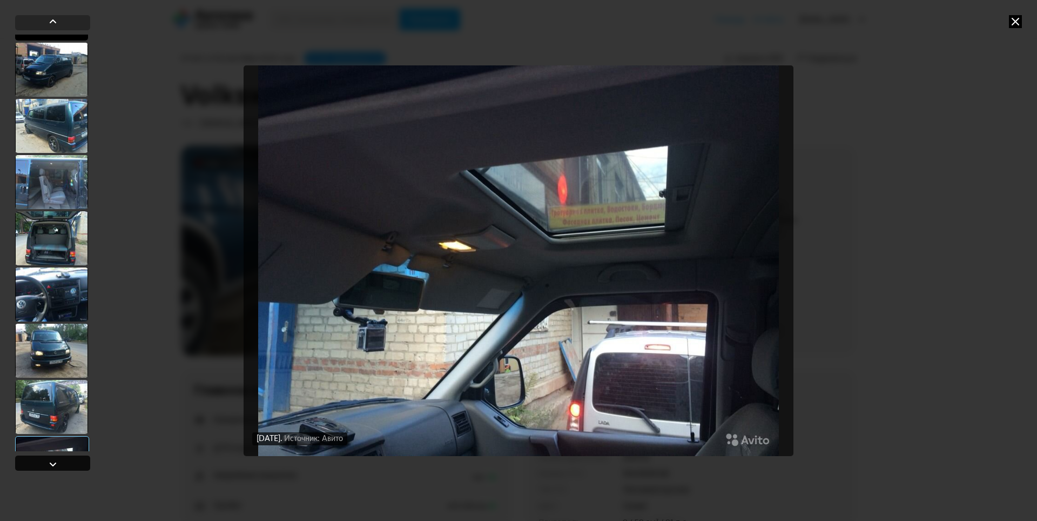
click at [70, 462] on div at bounding box center [52, 462] width 75 height 15
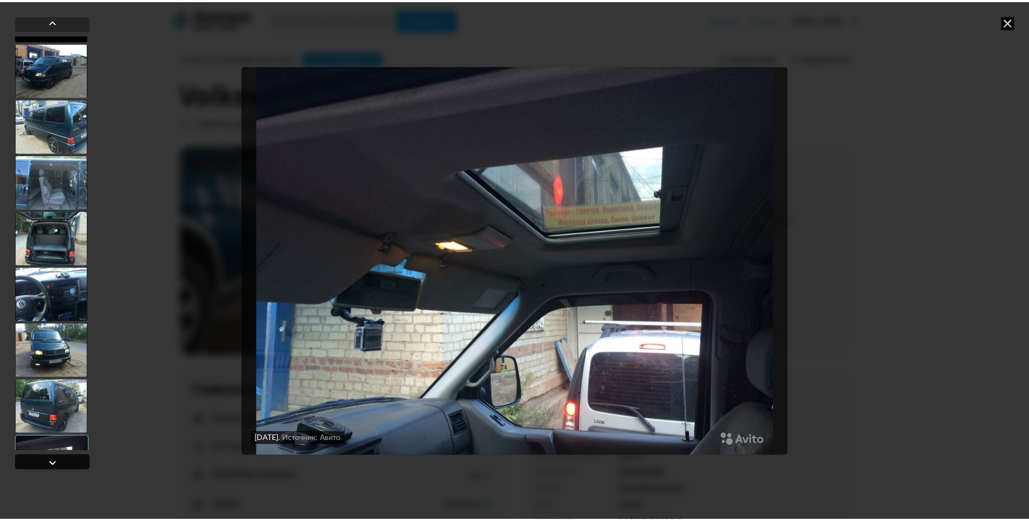
scroll to position [2225, 0]
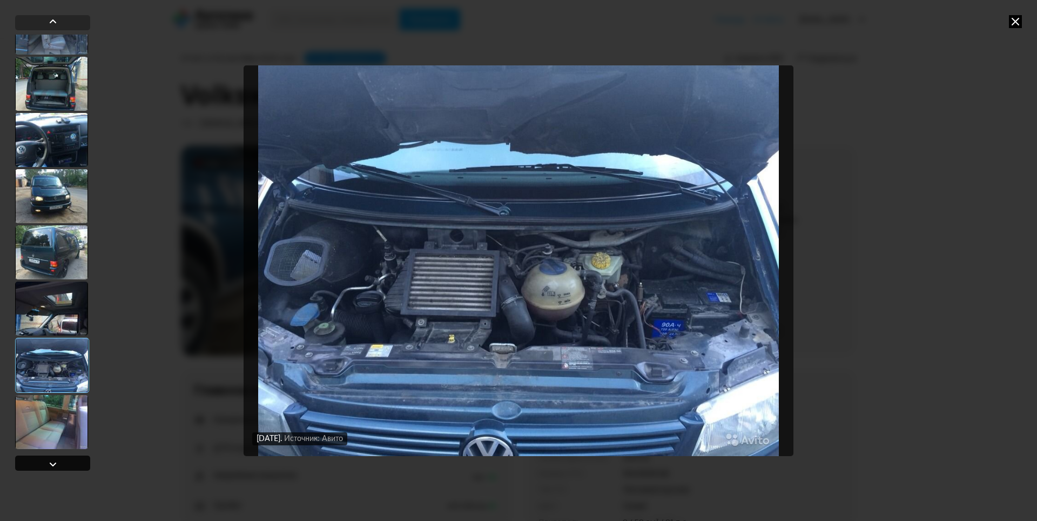
click at [69, 461] on div at bounding box center [52, 462] width 75 height 15
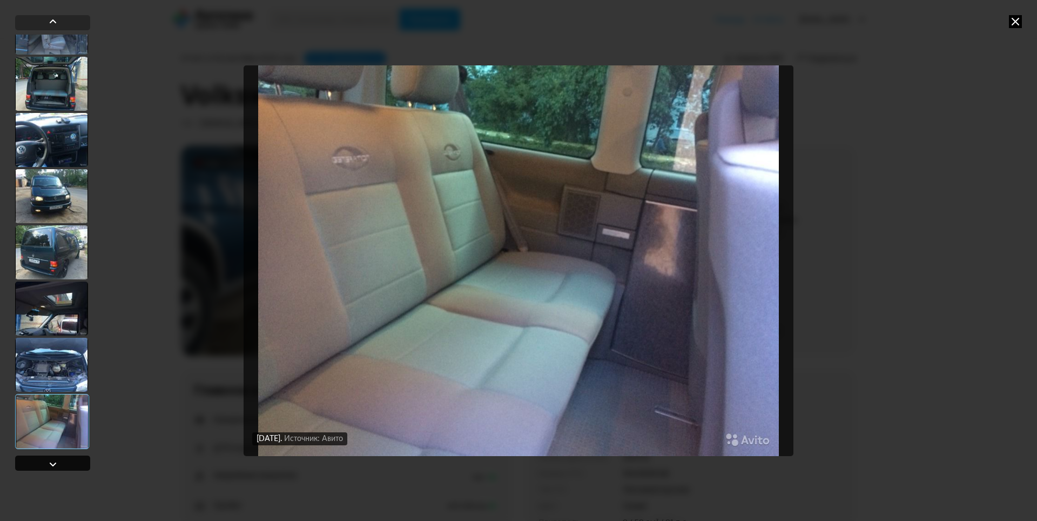
click at [69, 461] on div at bounding box center [52, 462] width 75 height 15
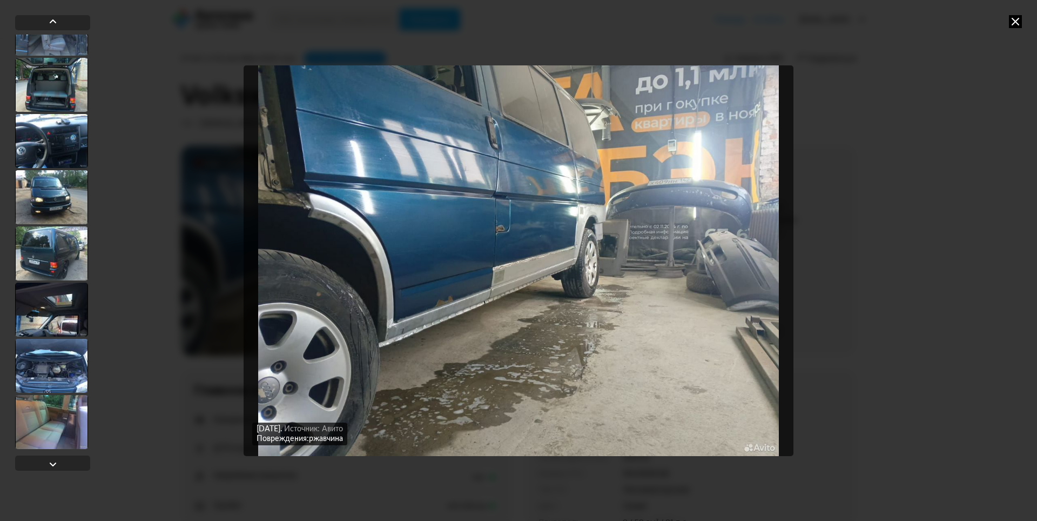
click at [1016, 21] on icon at bounding box center [1015, 21] width 13 height 13
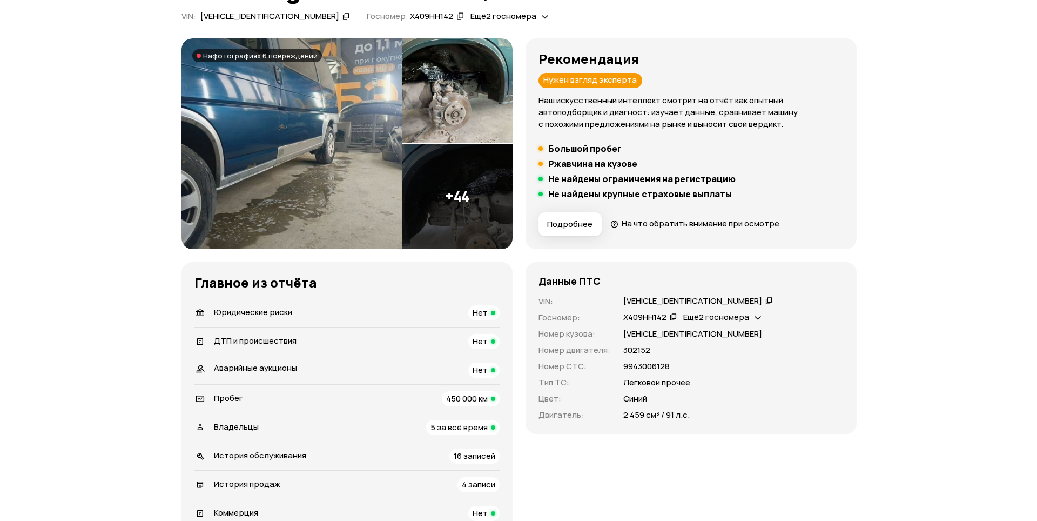
scroll to position [108, 0]
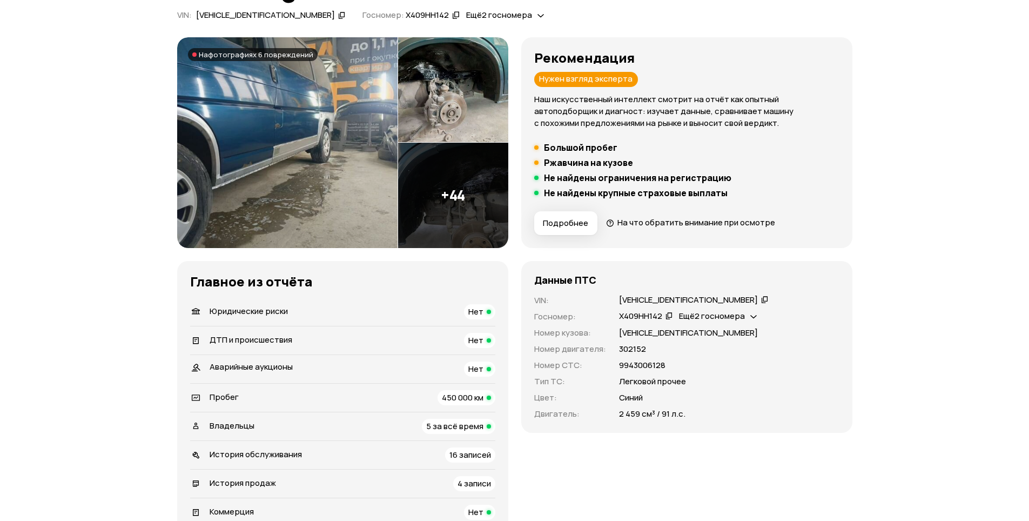
click at [576, 219] on span "Подробнее" at bounding box center [565, 223] width 45 height 11
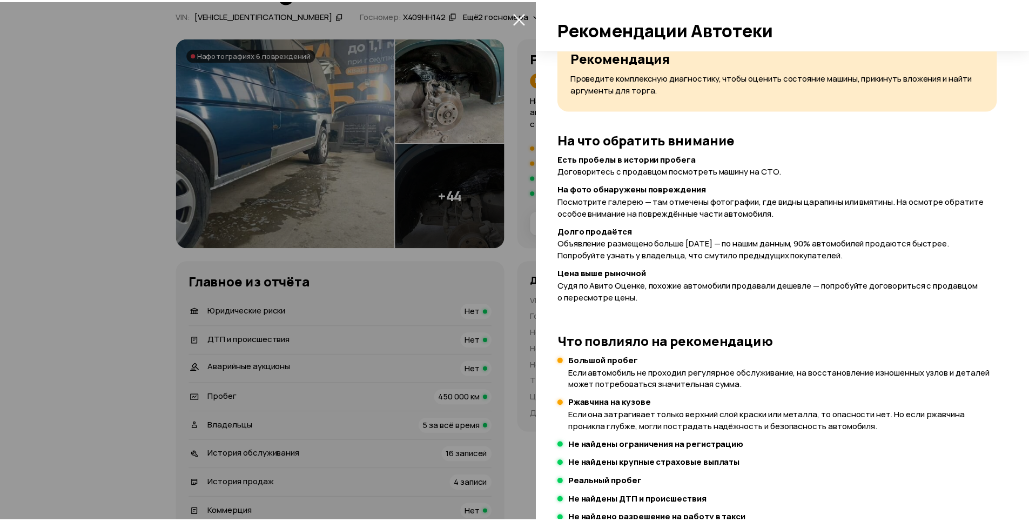
scroll to position [0, 0]
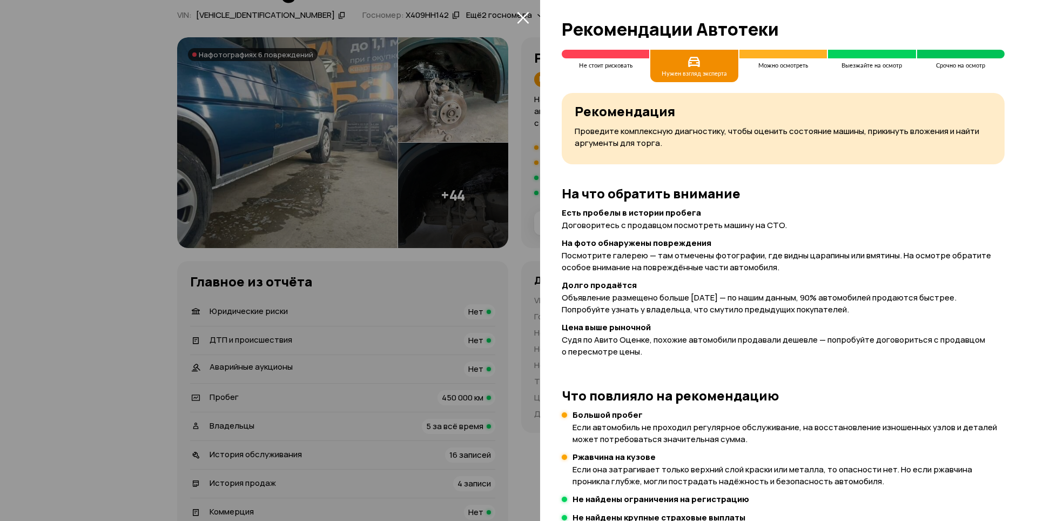
click at [528, 18] on icon "закрыть" at bounding box center [523, 17] width 12 height 12
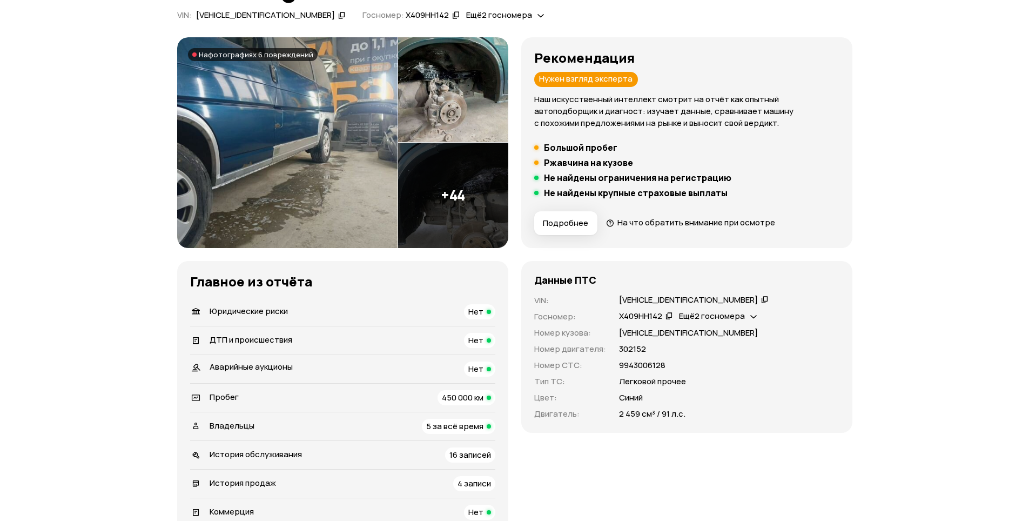
scroll to position [162, 0]
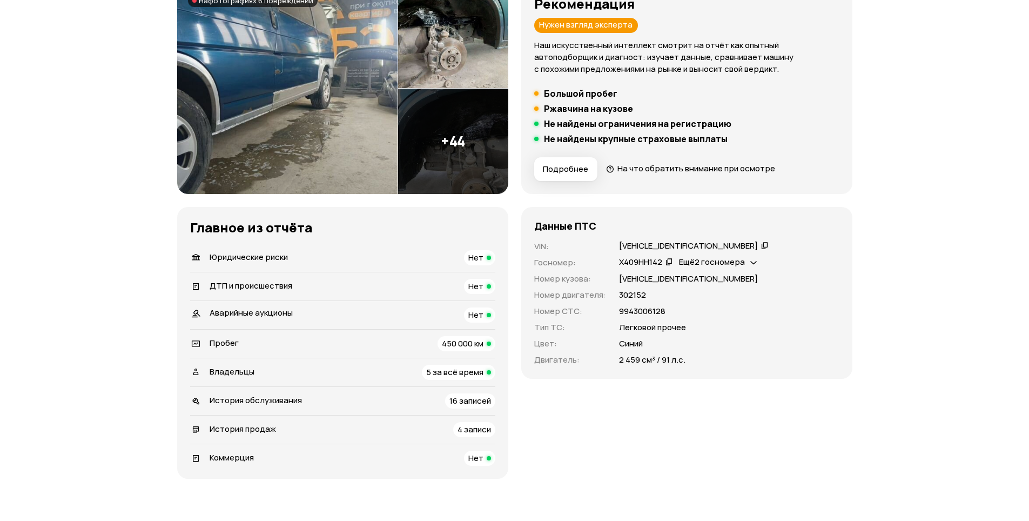
click at [754, 258] on icon at bounding box center [753, 261] width 6 height 11
click at [755, 257] on icon at bounding box center [753, 261] width 6 height 11
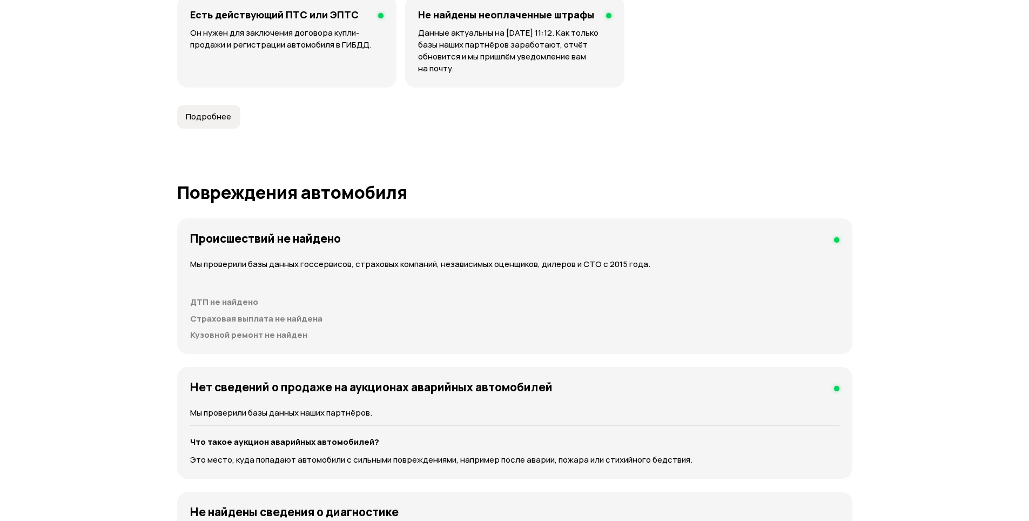
scroll to position [972, 0]
click at [204, 113] on span "Подробнее" at bounding box center [208, 116] width 45 height 11
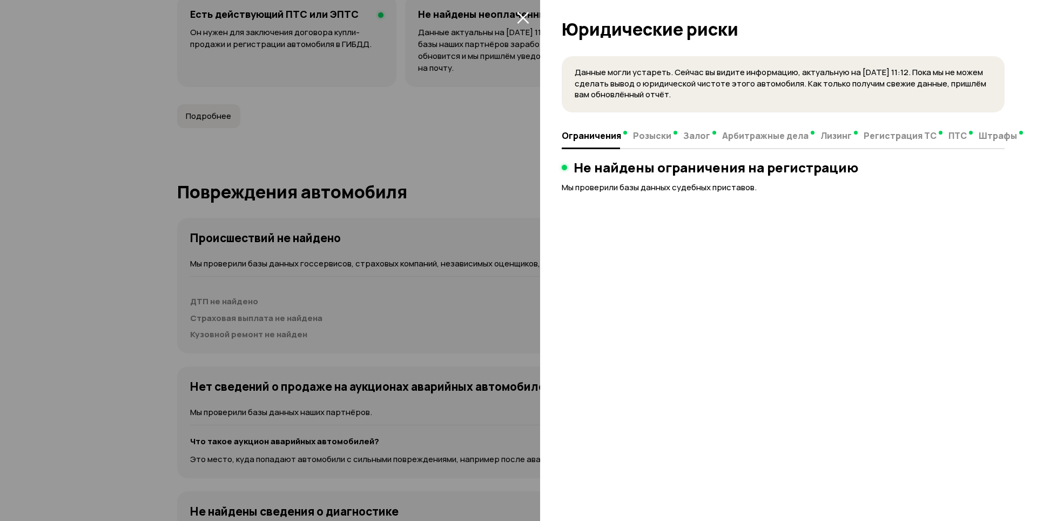
click at [358, 144] on div at bounding box center [518, 260] width 1037 height 521
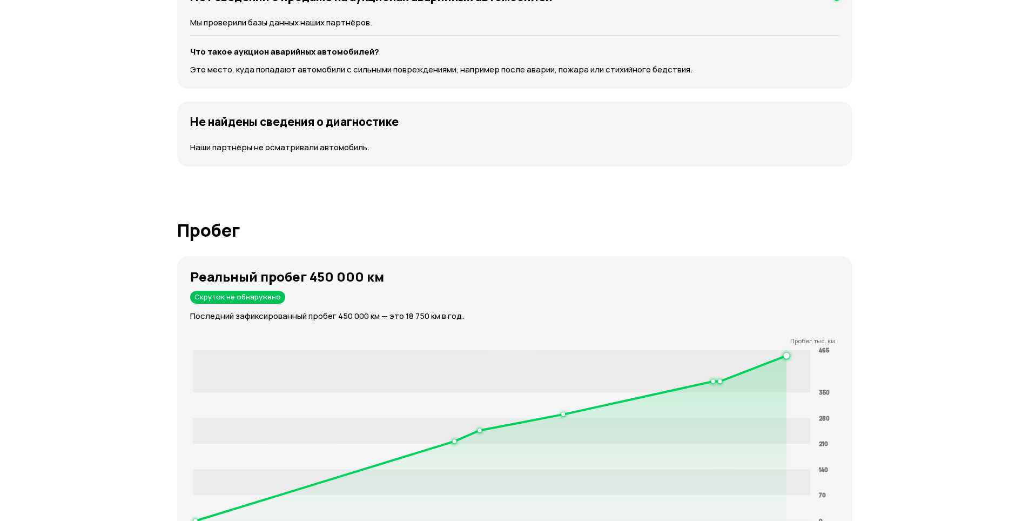
scroll to position [1458, 0]
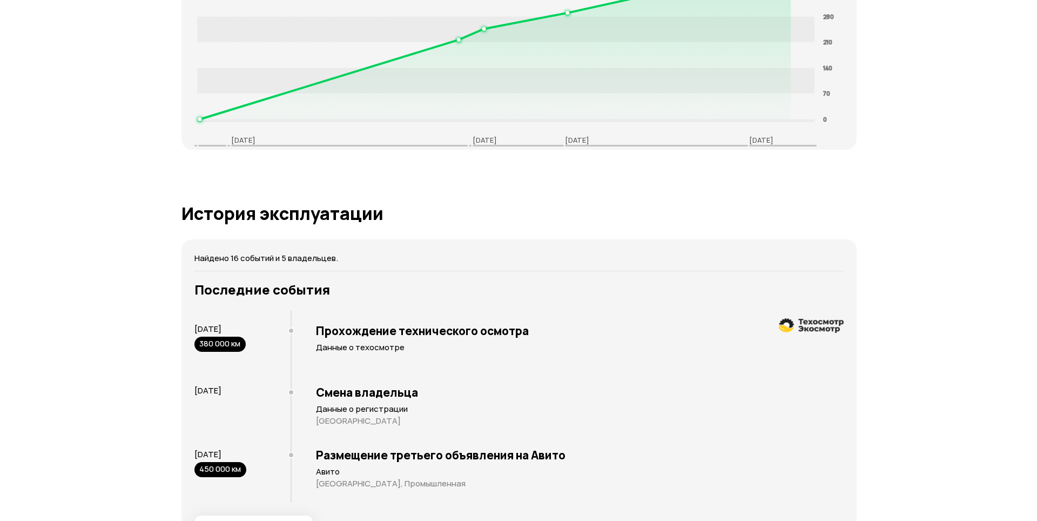
scroll to position [1782, 0]
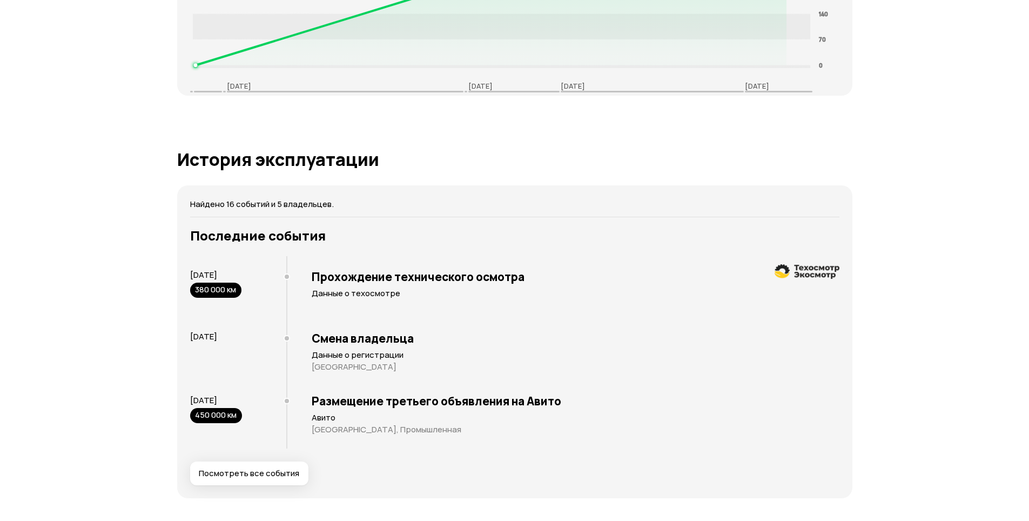
click at [280, 474] on span "Посмотреть все события" at bounding box center [249, 473] width 100 height 11
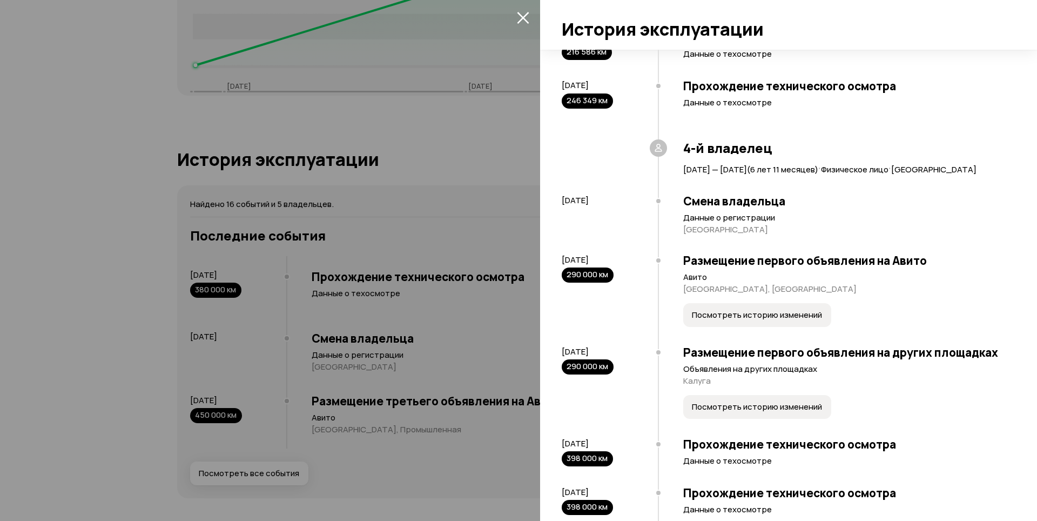
scroll to position [432, 0]
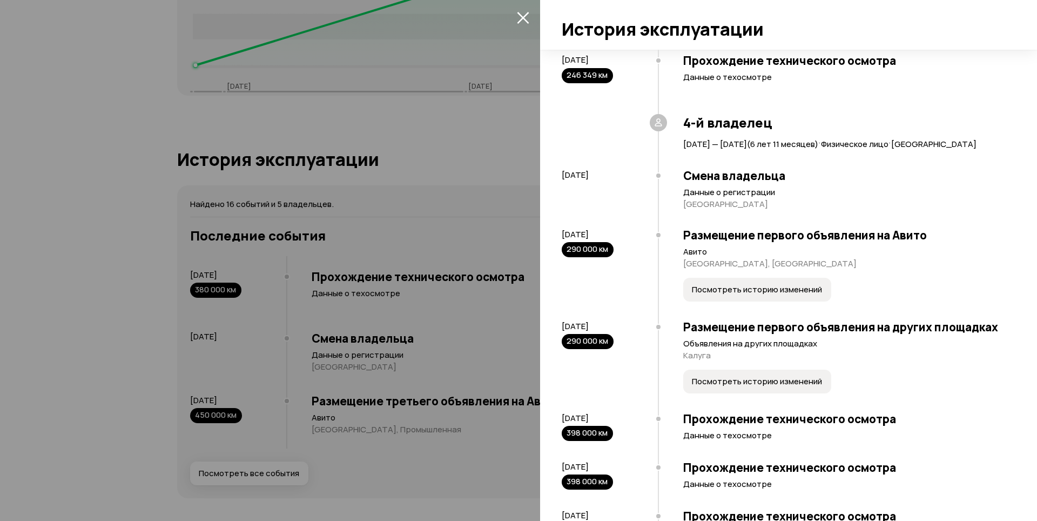
click at [707, 295] on span "Посмотреть историю изменений" at bounding box center [757, 289] width 130 height 11
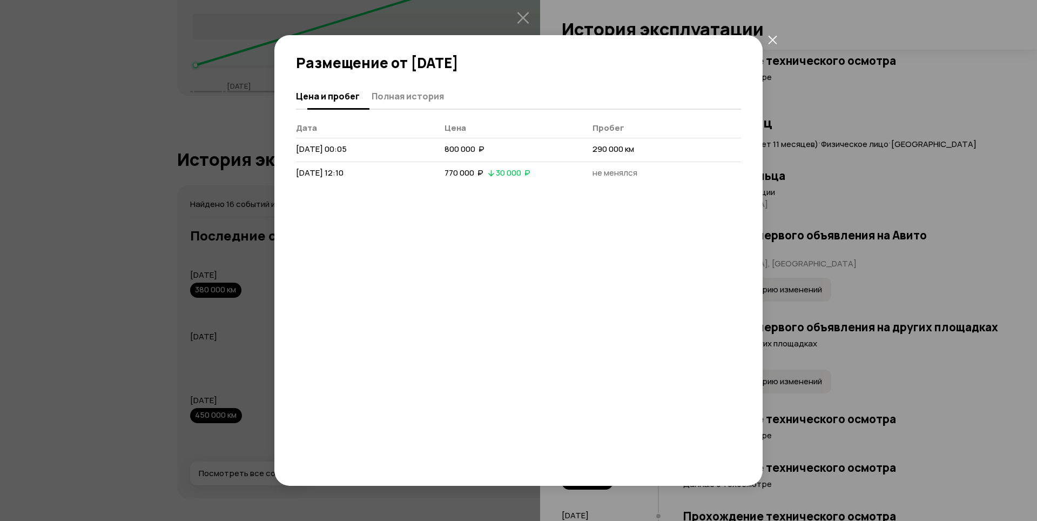
click at [400, 96] on span "Полная история" at bounding box center [408, 96] width 72 height 11
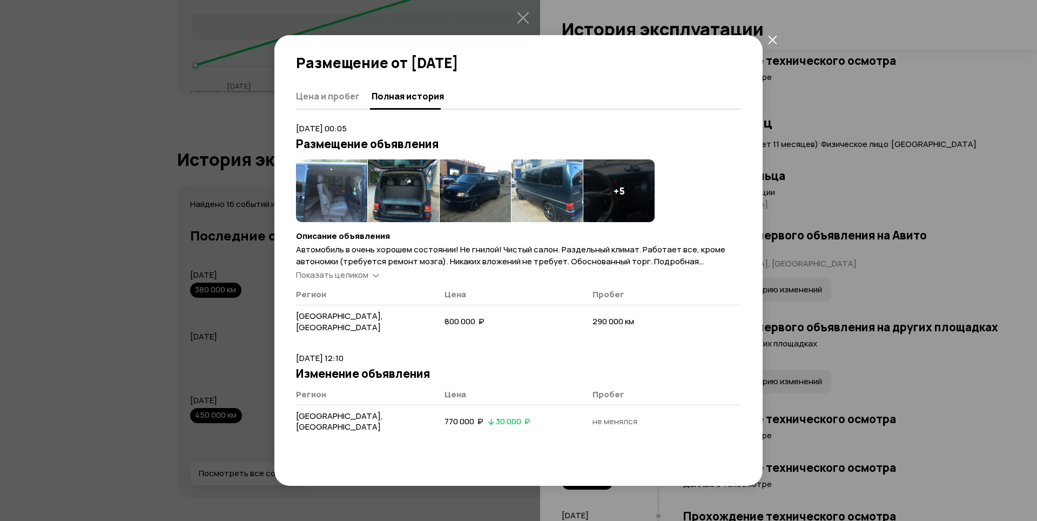
click at [375, 277] on icon at bounding box center [376, 274] width 6 height 11
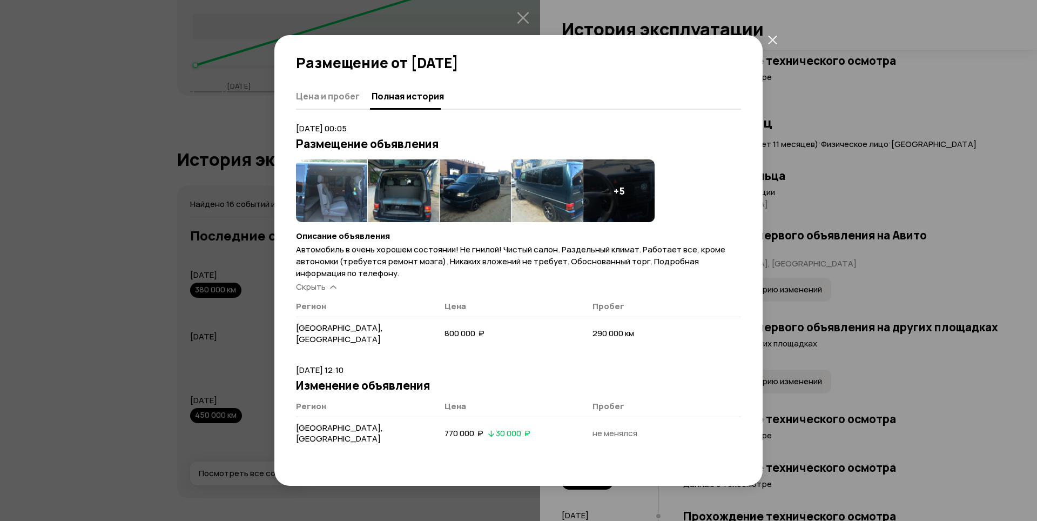
click at [773, 40] on icon "закрыть" at bounding box center [772, 39] width 9 height 9
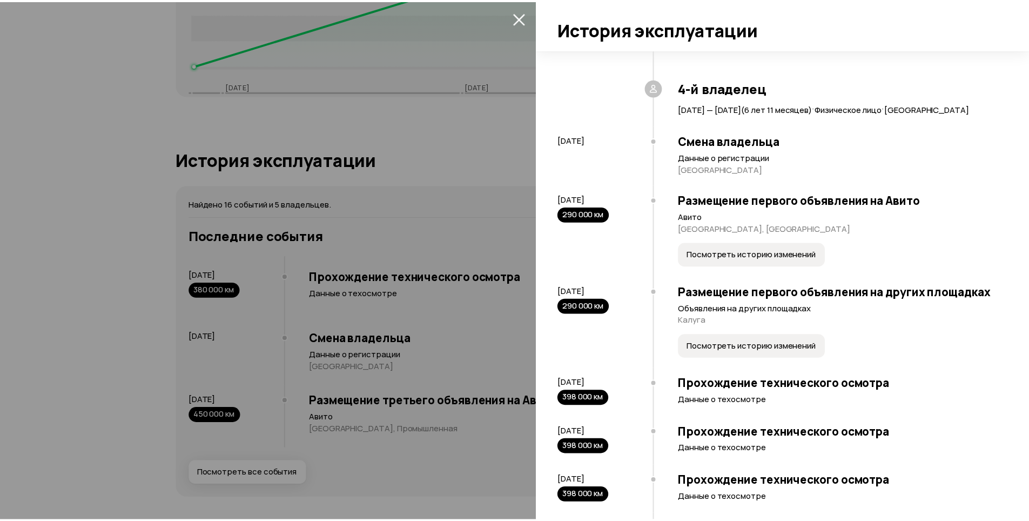
scroll to position [486, 0]
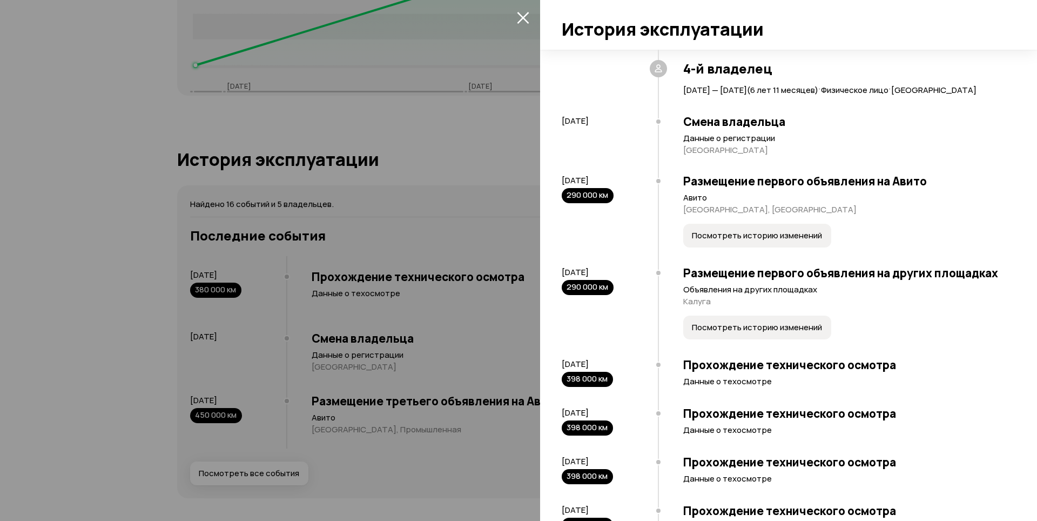
click at [723, 333] on span "Посмотреть историю изменений" at bounding box center [757, 327] width 130 height 11
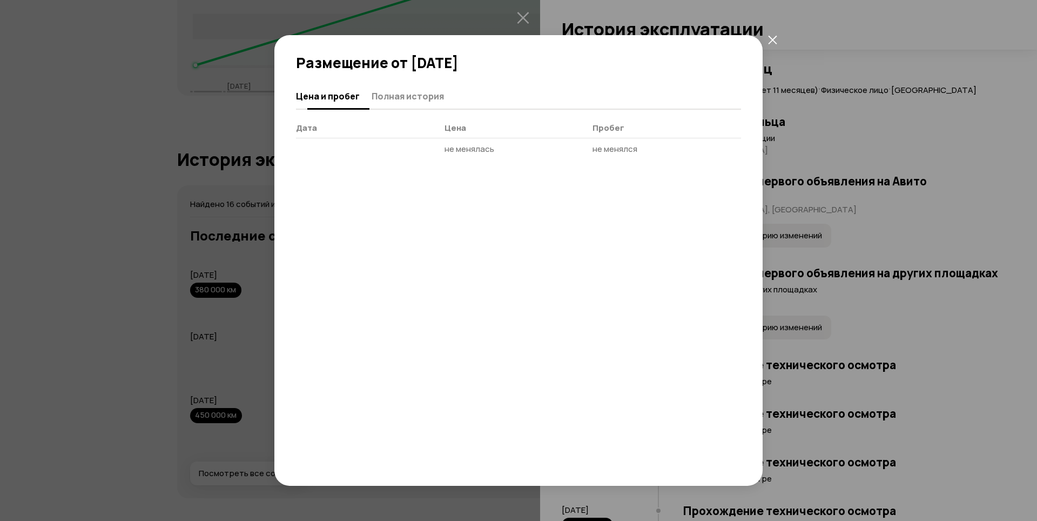
click at [412, 93] on span "Полная история" at bounding box center [408, 96] width 72 height 11
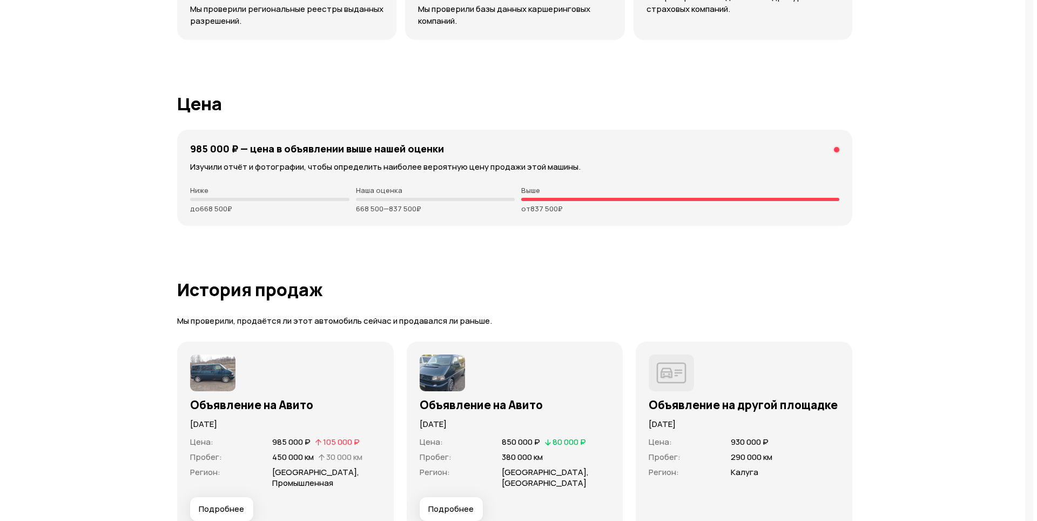
scroll to position [2646, 0]
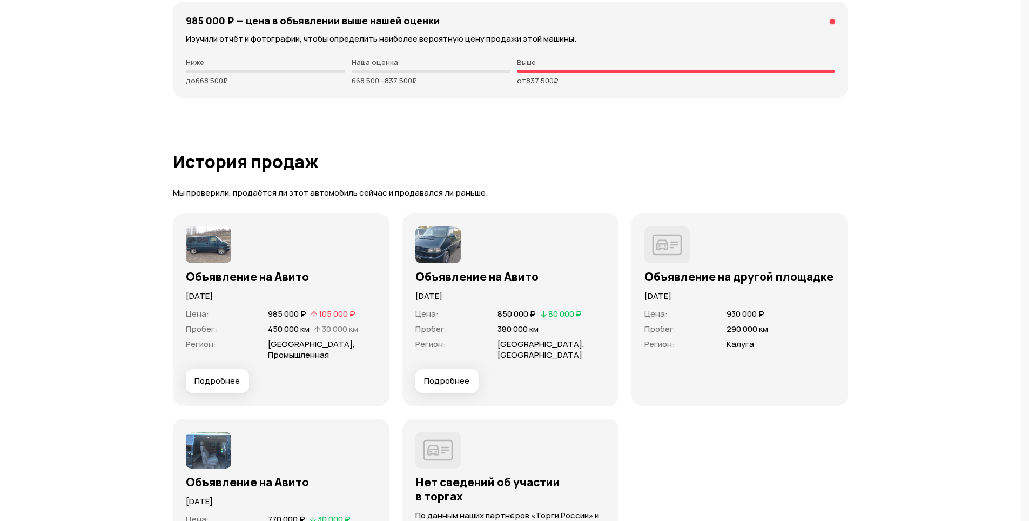
click at [238, 385] on span "Подробнее" at bounding box center [216, 380] width 45 height 11
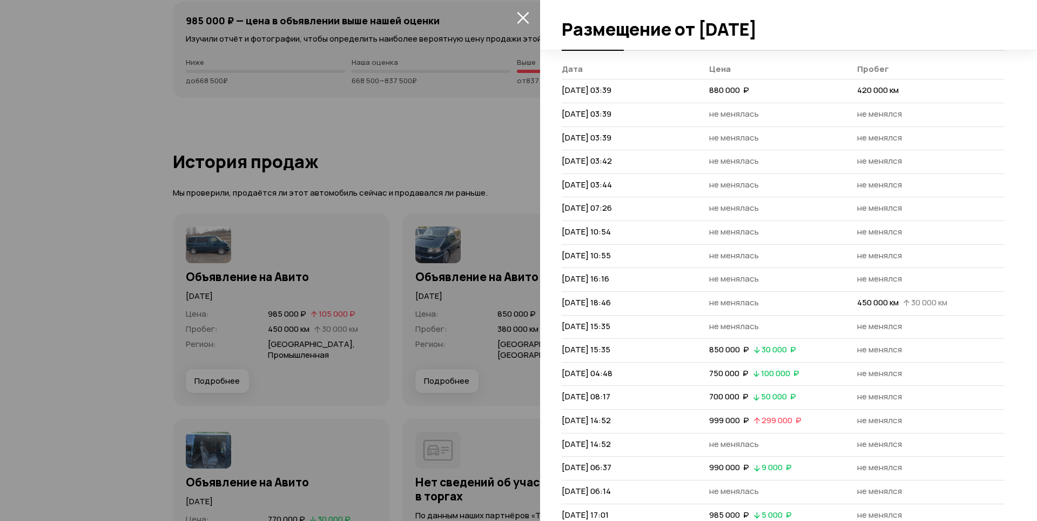
scroll to position [0, 0]
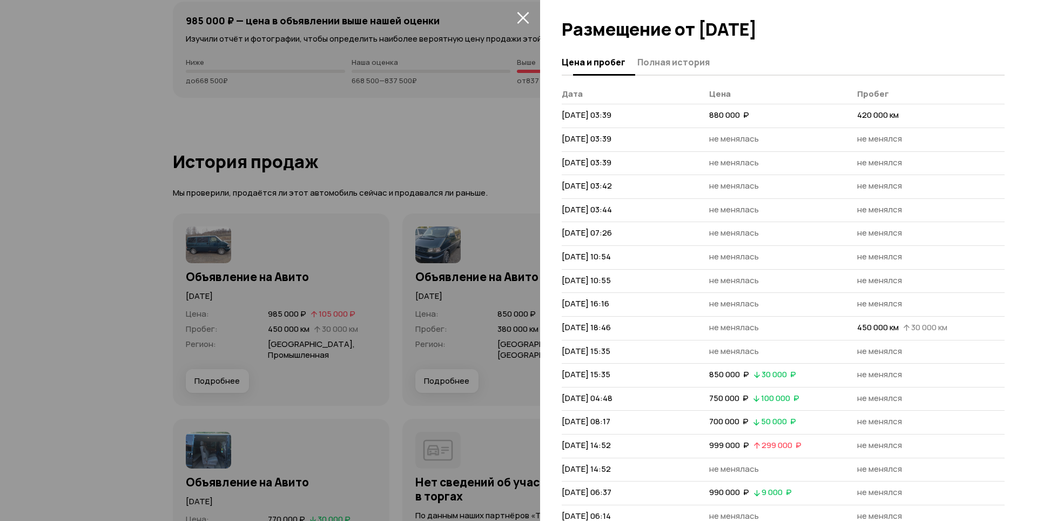
click at [661, 64] on span "Полная история" at bounding box center [673, 62] width 72 height 11
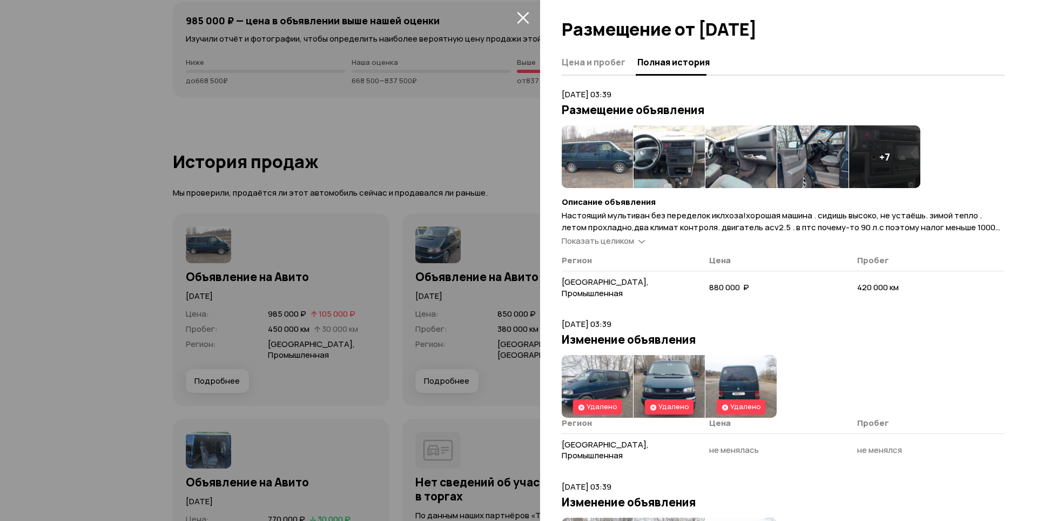
click at [635, 238] on div "Показать целиком" at bounding box center [603, 240] width 87 height 11
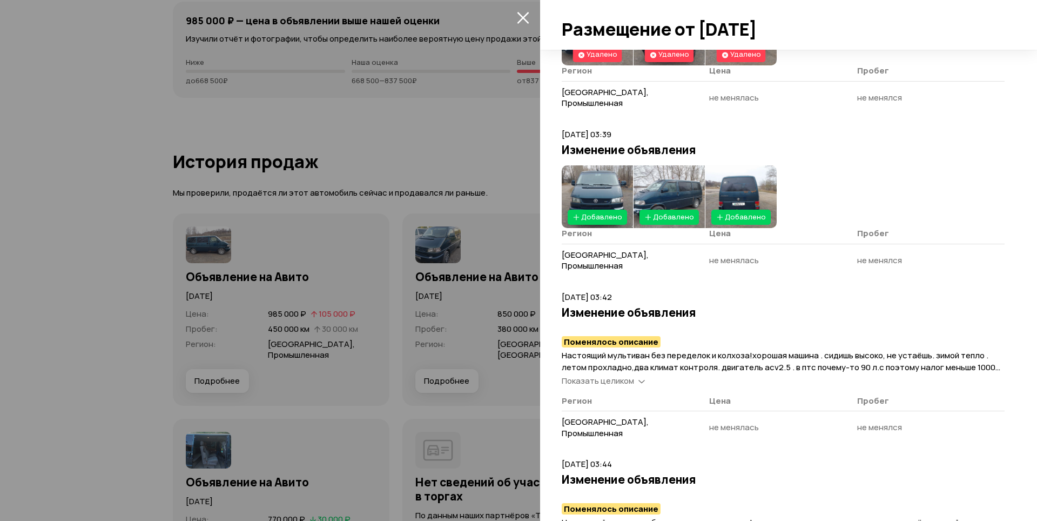
scroll to position [378, 0]
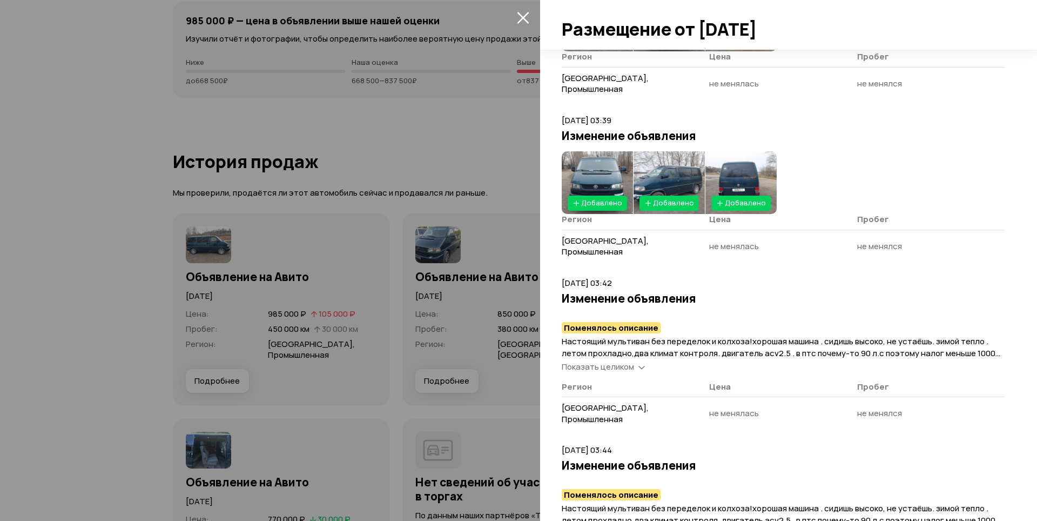
click at [634, 367] on span "Показать целиком" at bounding box center [598, 366] width 72 height 11
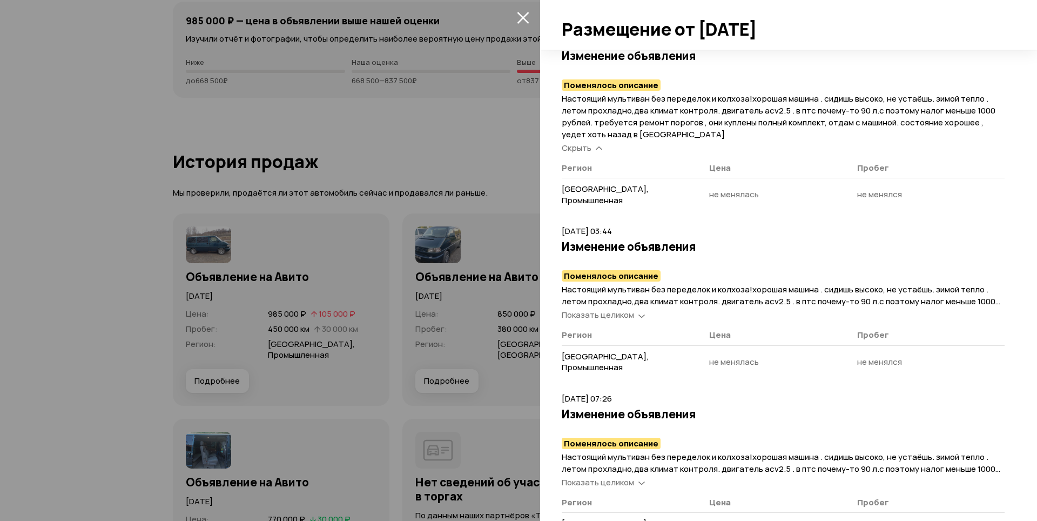
scroll to position [648, 0]
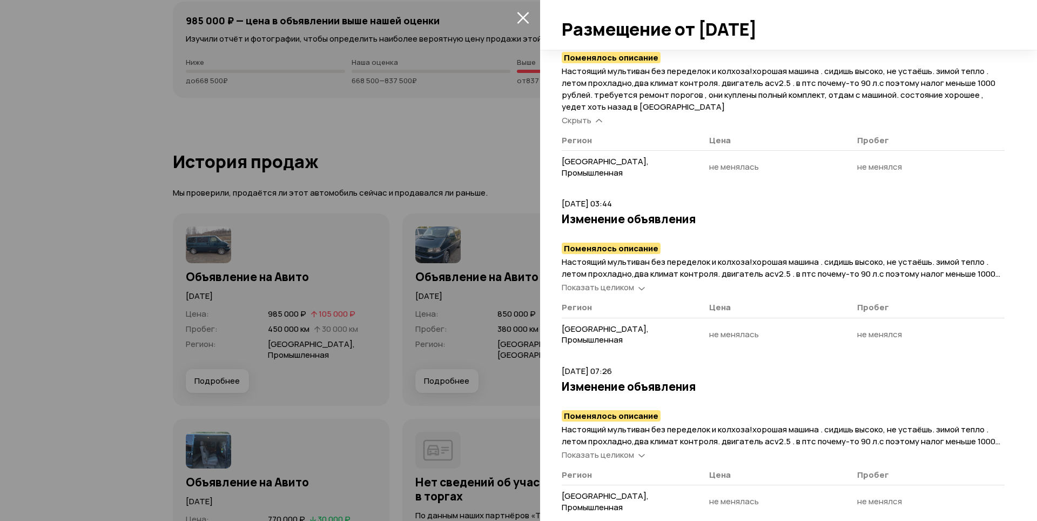
click at [630, 293] on span "Показать целиком" at bounding box center [598, 286] width 72 height 11
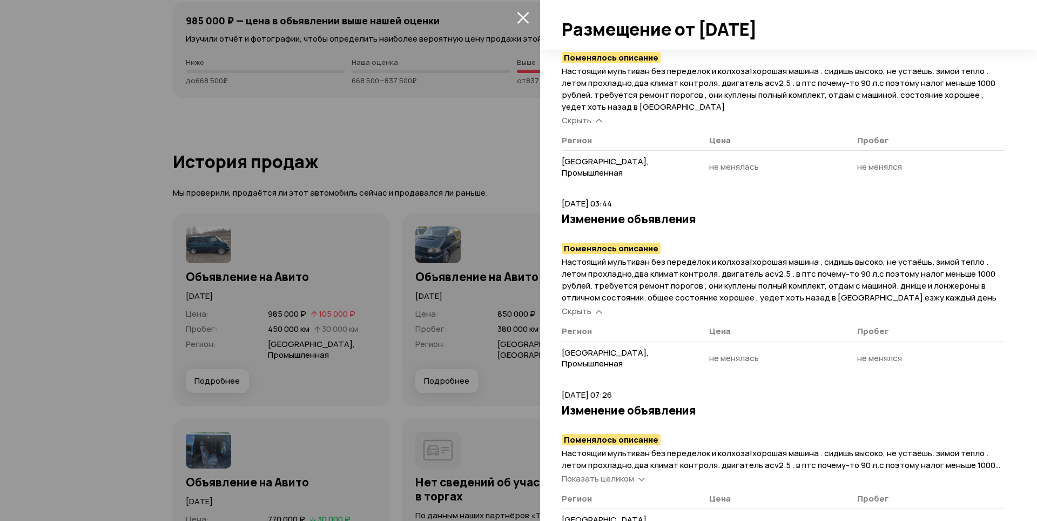
scroll to position [756, 0]
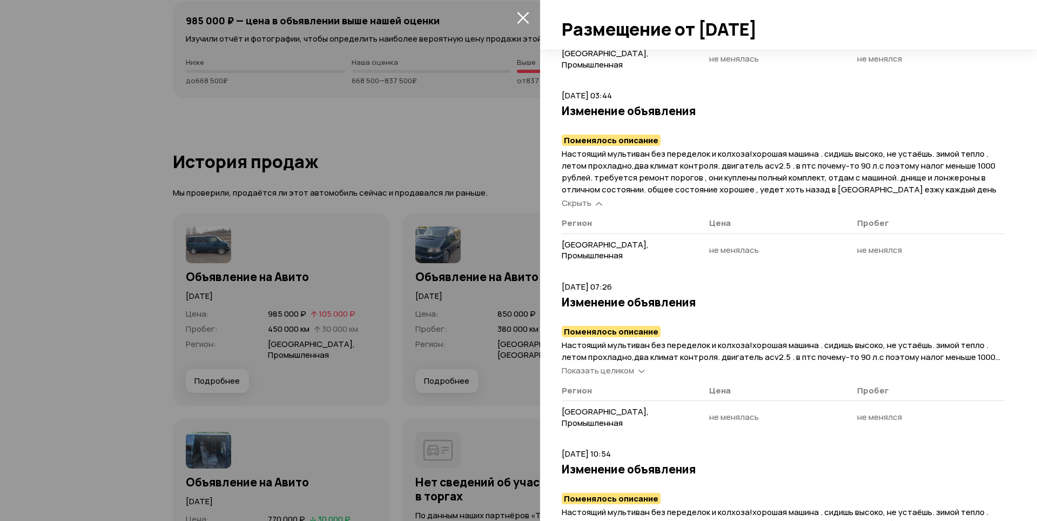
click at [612, 368] on span "Показать целиком" at bounding box center [598, 370] width 72 height 11
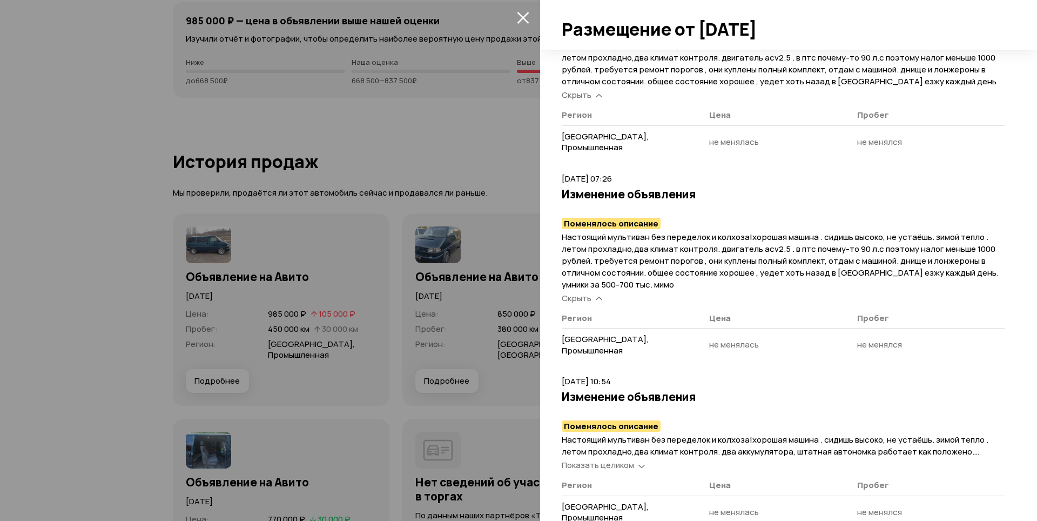
scroll to position [918, 0]
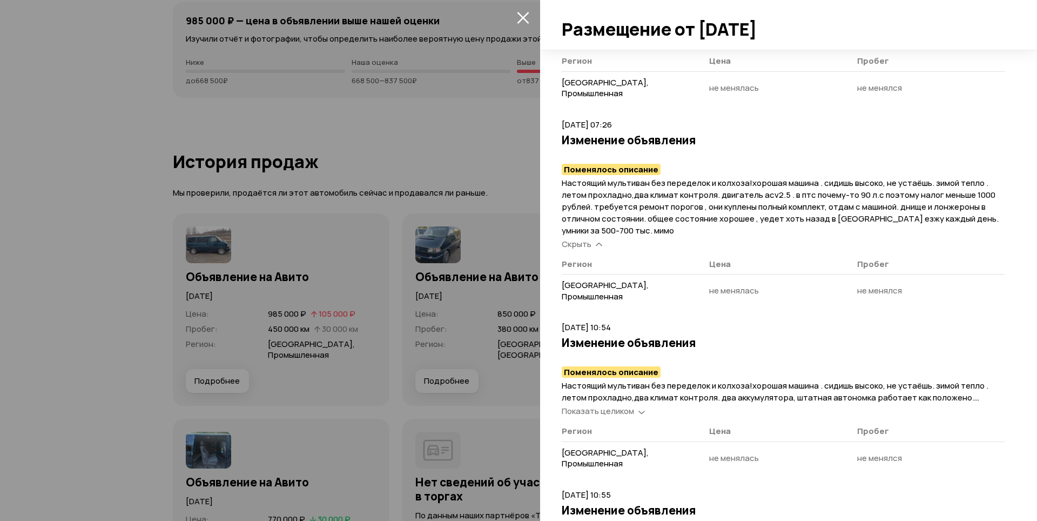
click at [632, 408] on span "Показать целиком" at bounding box center [598, 410] width 72 height 11
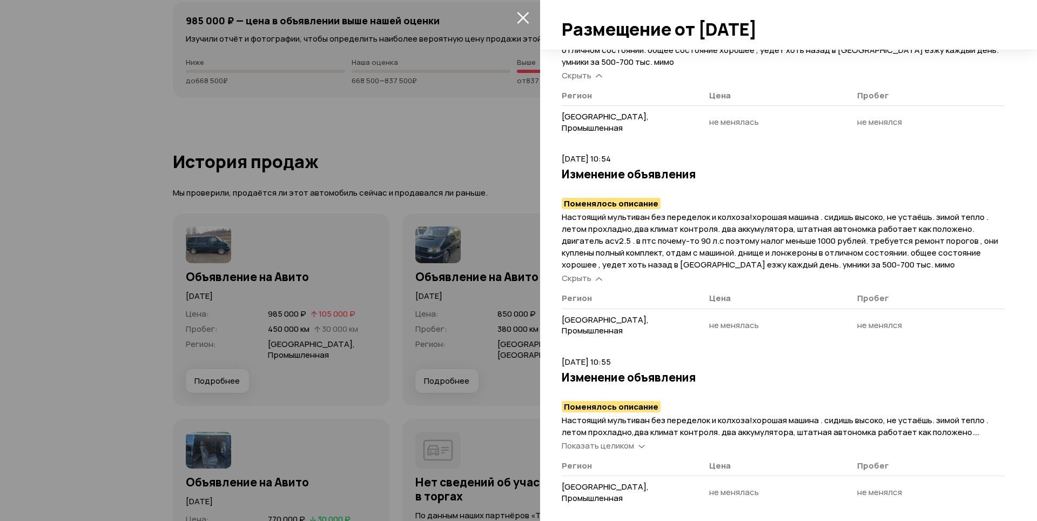
scroll to position [1134, 0]
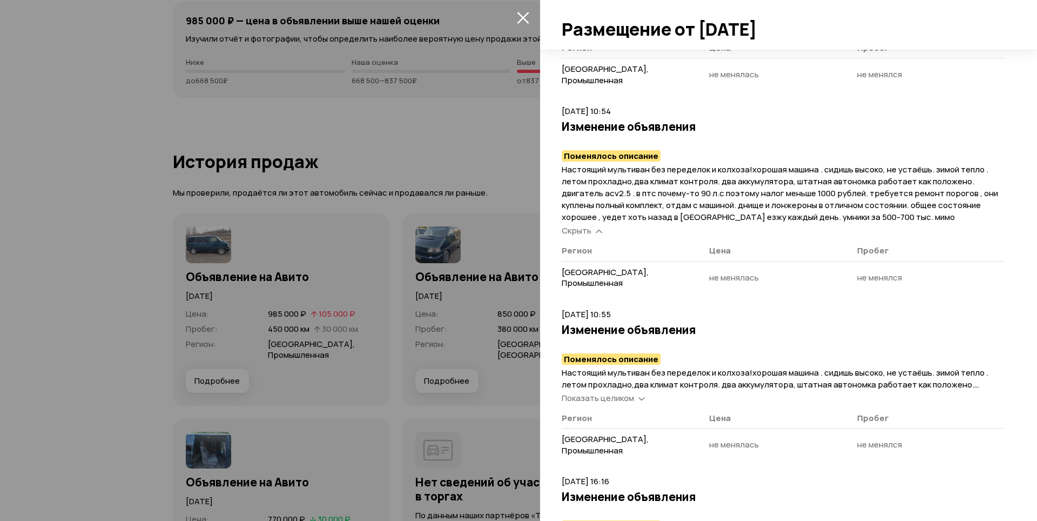
click at [630, 401] on span "Показать целиком" at bounding box center [598, 397] width 72 height 11
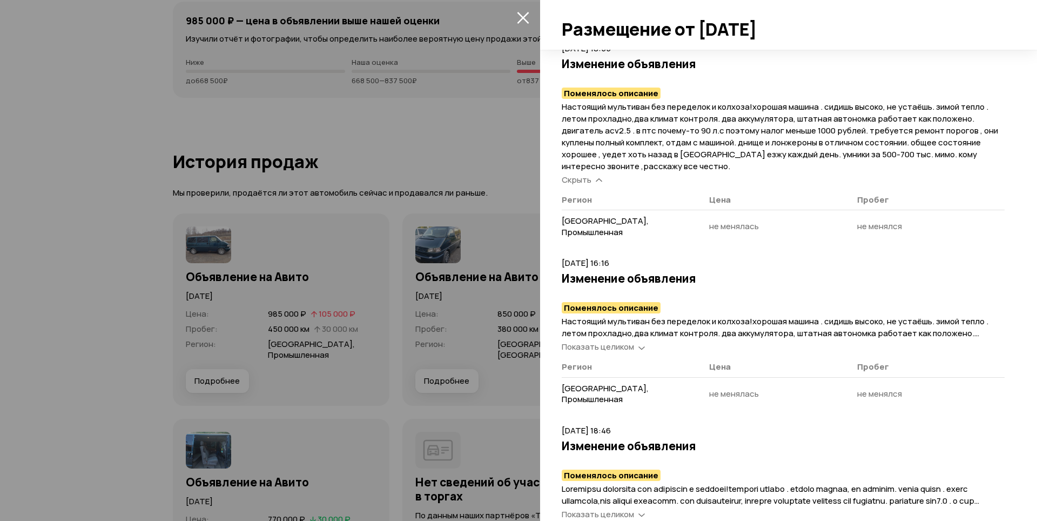
scroll to position [1404, 0]
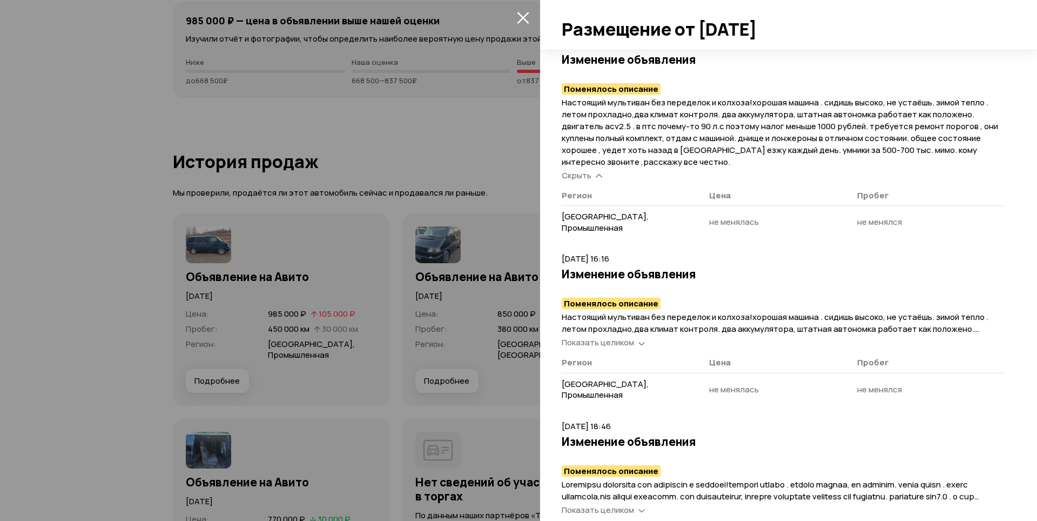
click at [639, 346] on icon at bounding box center [641, 342] width 6 height 11
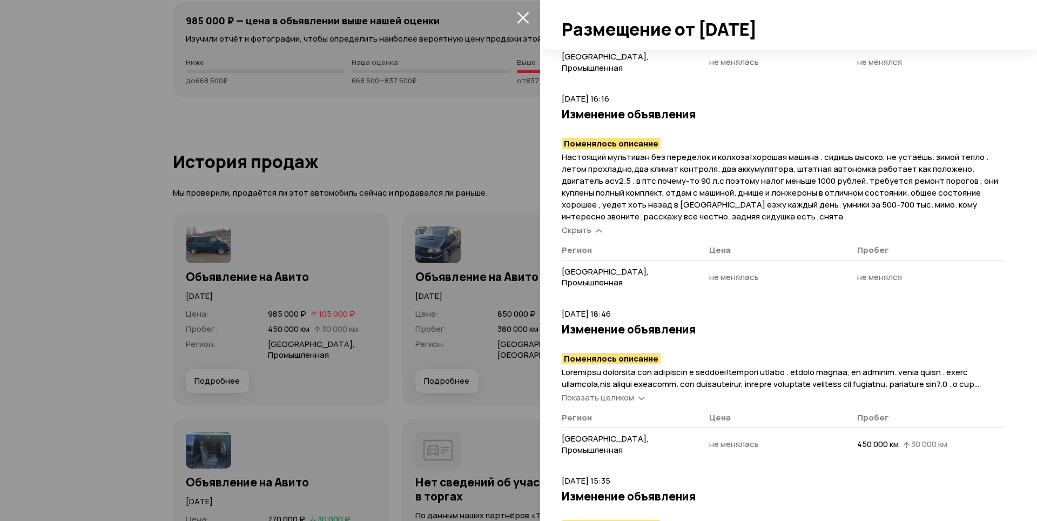
scroll to position [1566, 0]
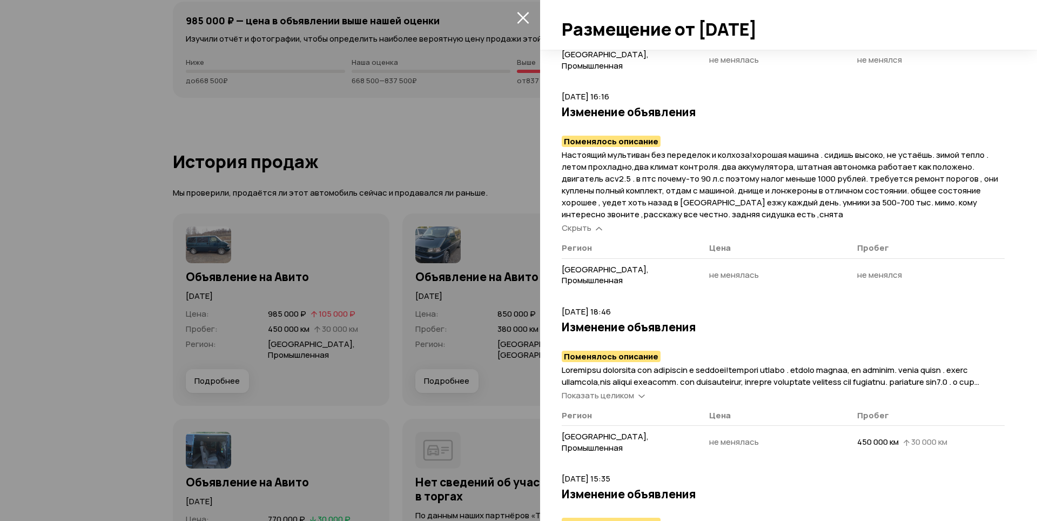
click at [642, 398] on icon at bounding box center [641, 395] width 6 height 11
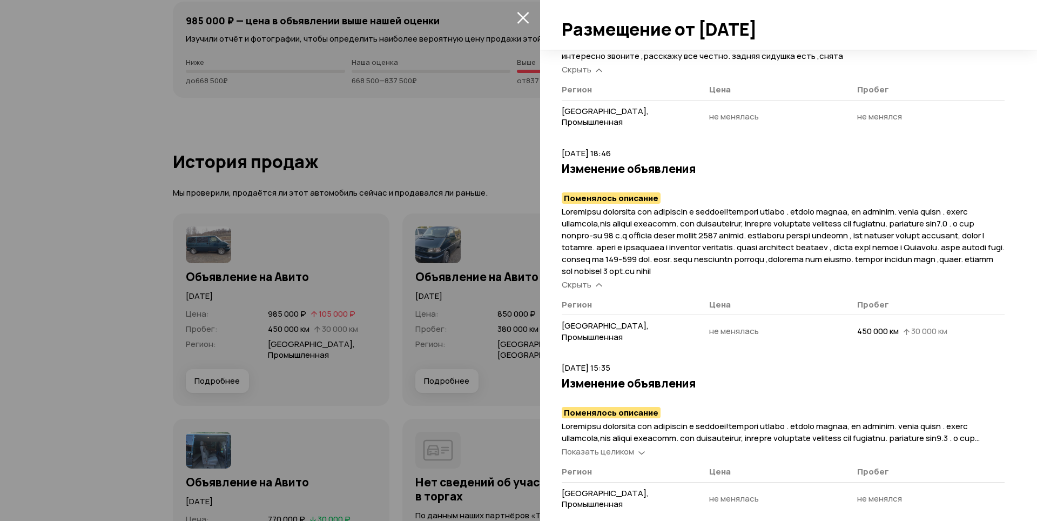
scroll to position [1728, 0]
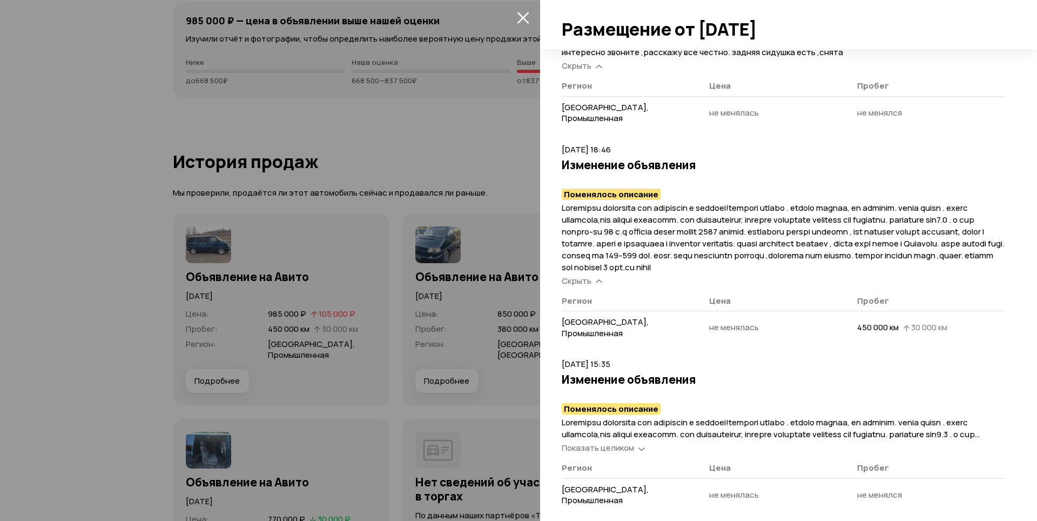
click at [635, 449] on div "Показать целиком" at bounding box center [603, 447] width 87 height 11
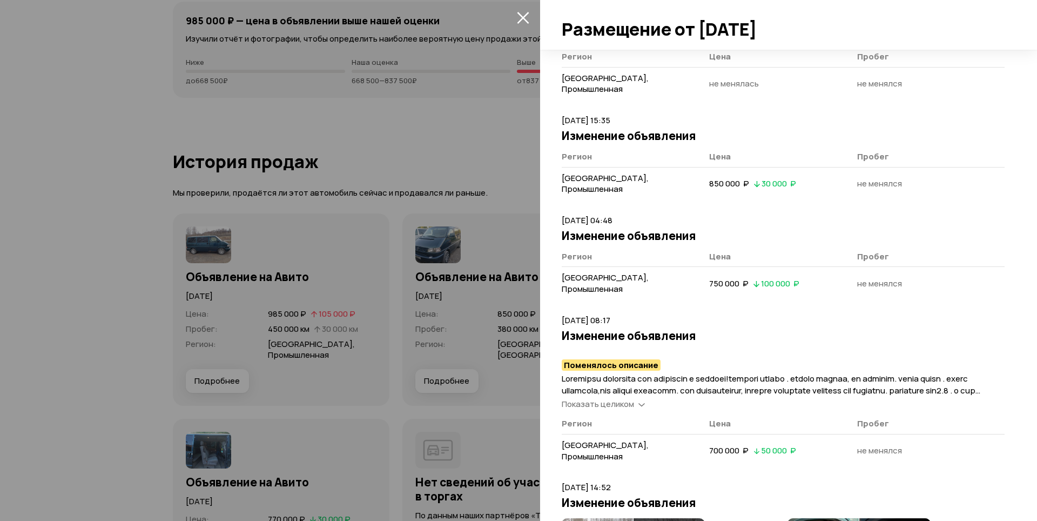
scroll to position [2214, 0]
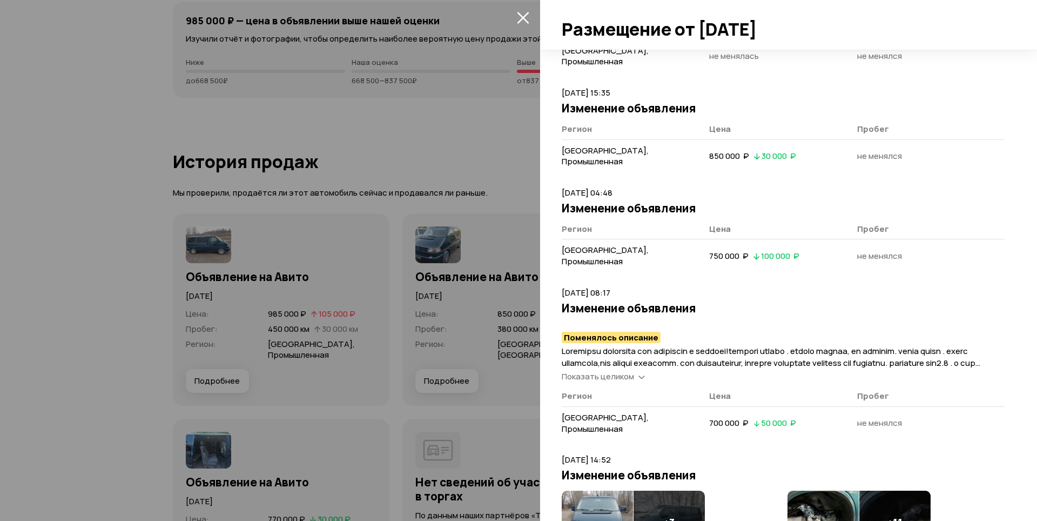
click at [639, 381] on icon at bounding box center [641, 376] width 6 height 11
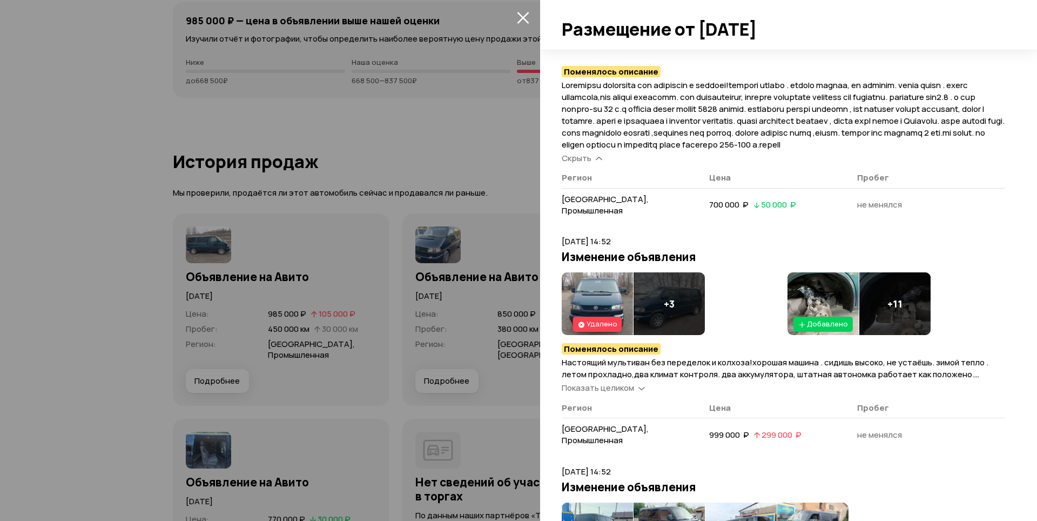
scroll to position [2484, 0]
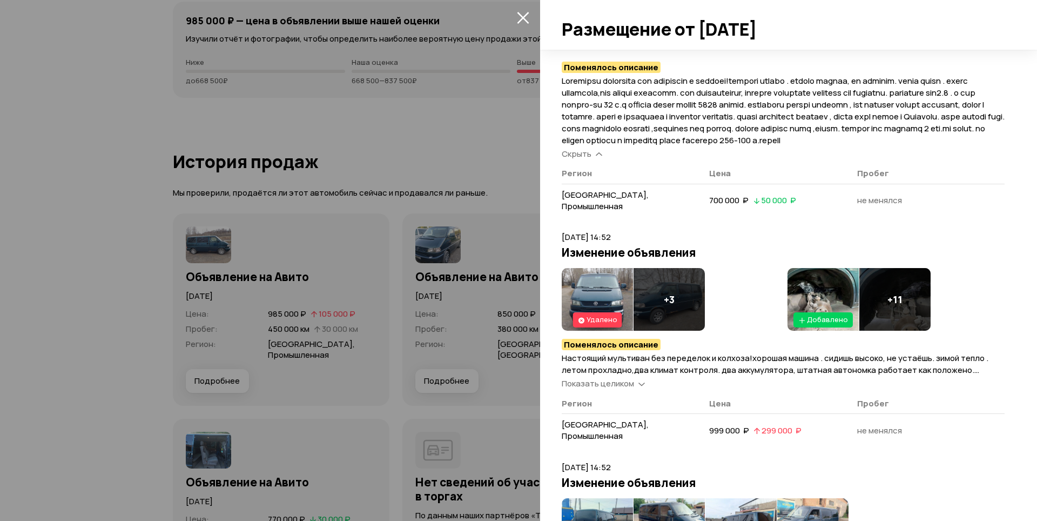
click at [637, 389] on div "Показать целиком" at bounding box center [603, 383] width 87 height 11
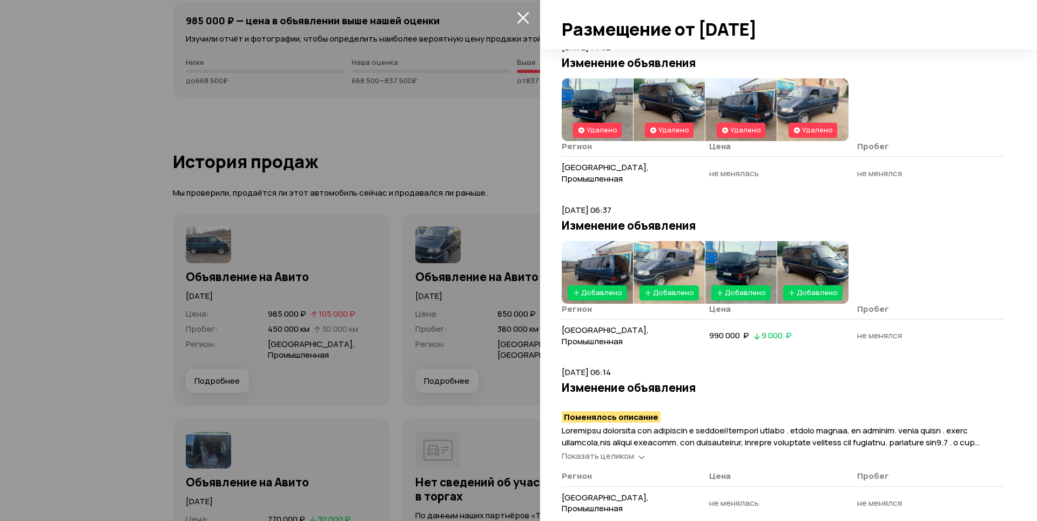
scroll to position [2971, 0]
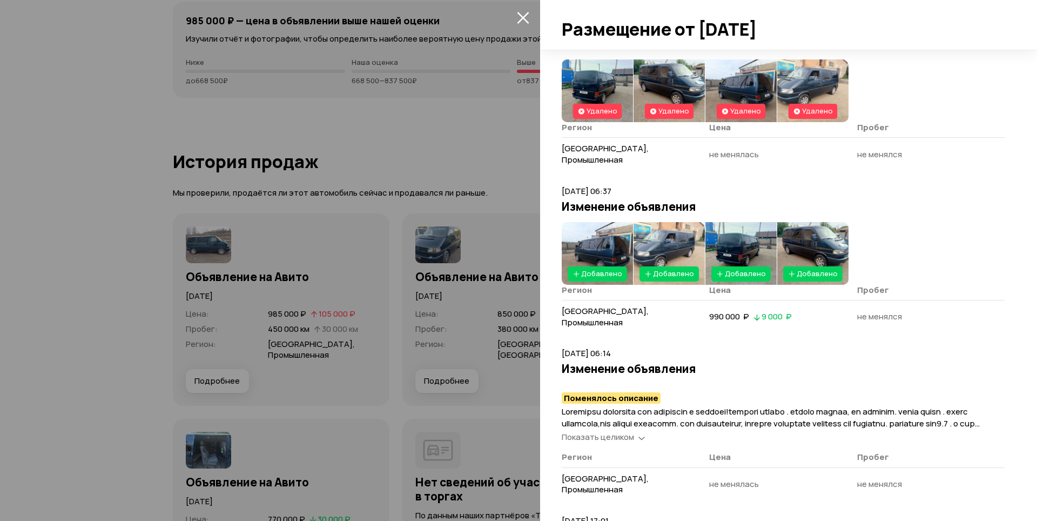
click at [644, 442] on icon at bounding box center [641, 437] width 6 height 11
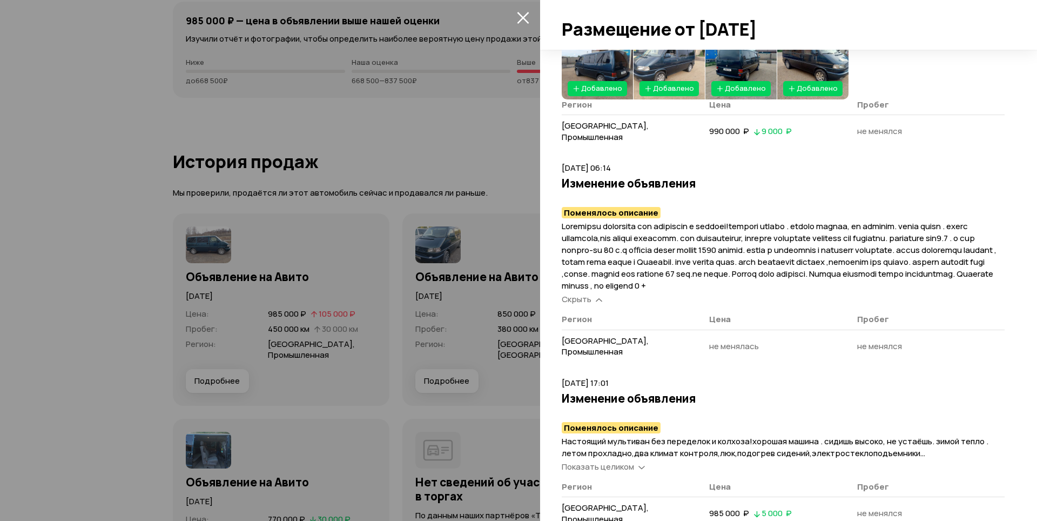
scroll to position [3187, 0]
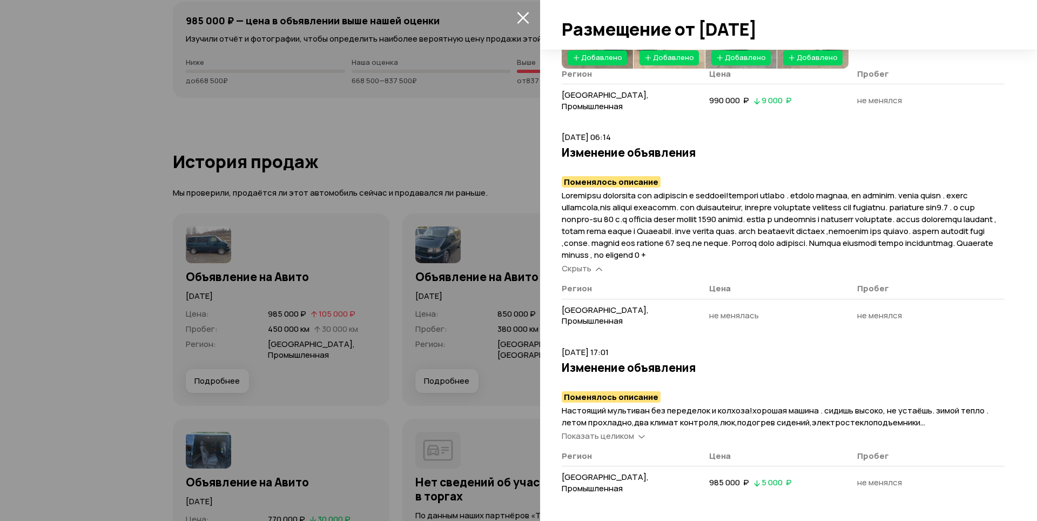
click at [629, 441] on span "Показать целиком" at bounding box center [598, 435] width 72 height 11
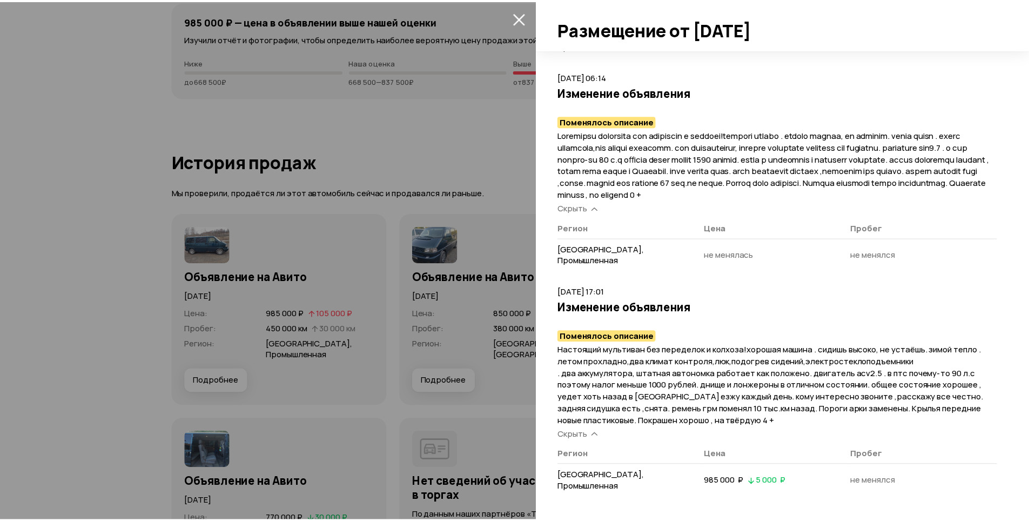
scroll to position [3271, 0]
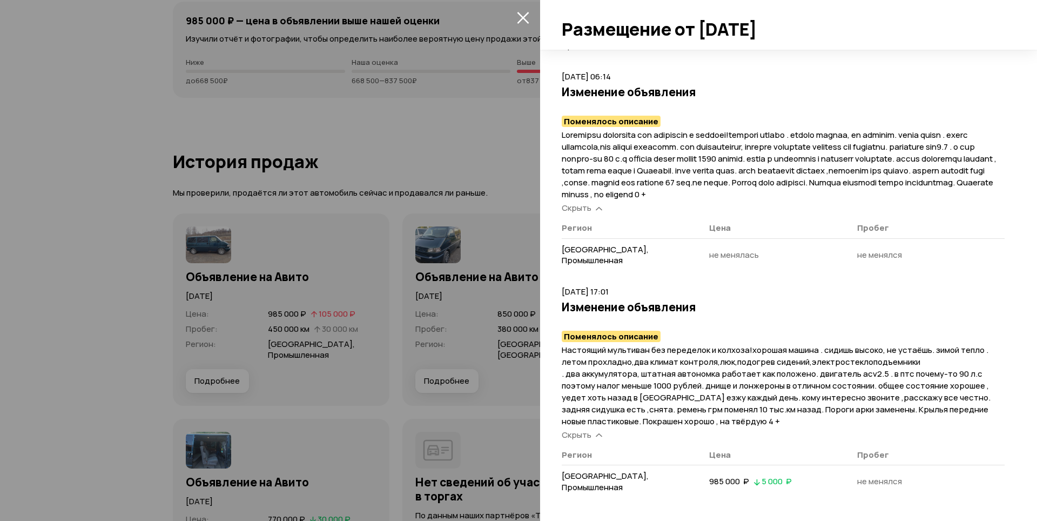
click at [494, 178] on div at bounding box center [518, 260] width 1037 height 521
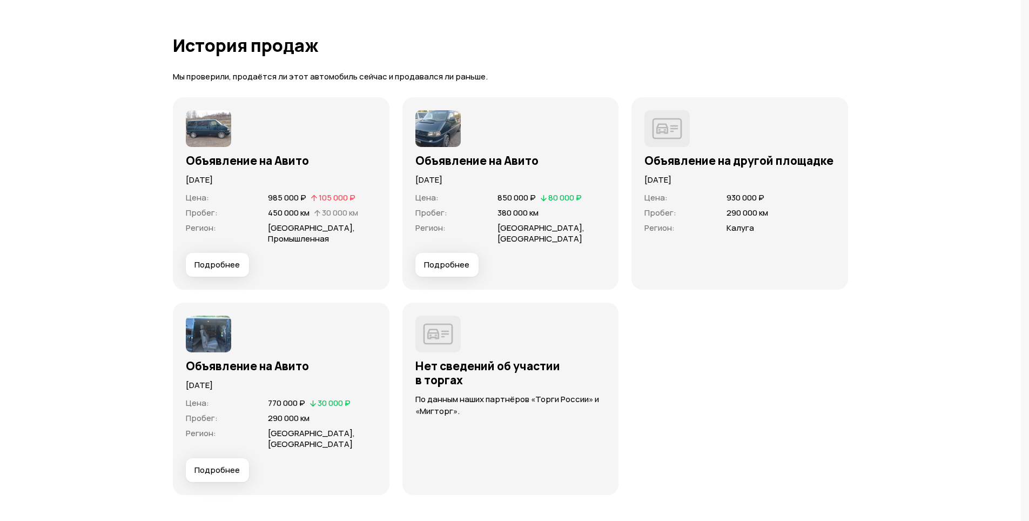
scroll to position [2808, 0]
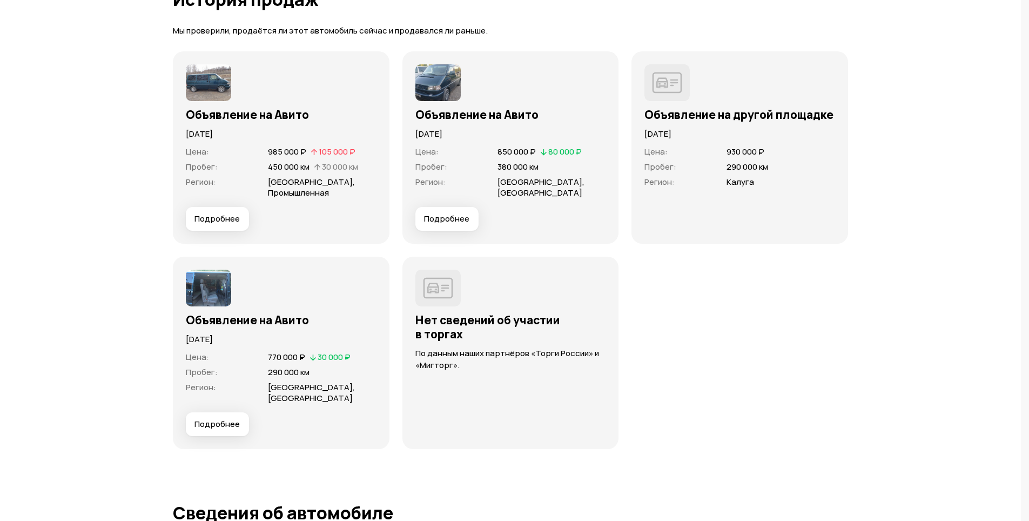
click at [438, 221] on span "Подробнее" at bounding box center [446, 218] width 45 height 11
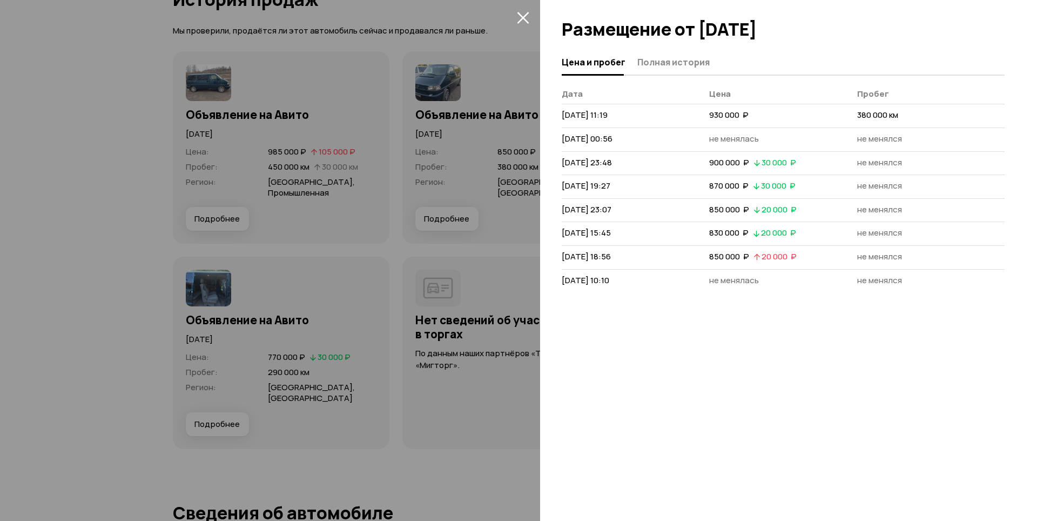
click at [476, 244] on div at bounding box center [518, 260] width 1037 height 521
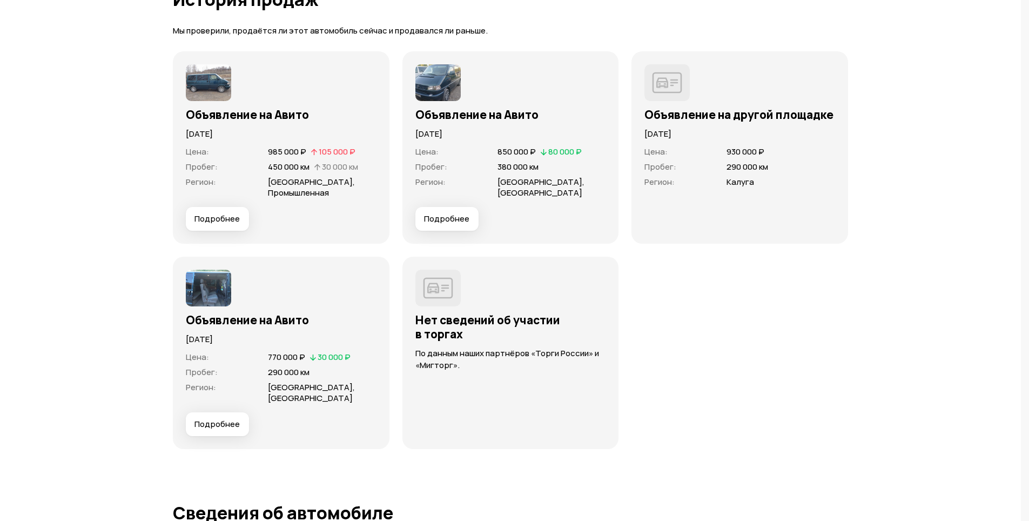
scroll to position [3079, 0]
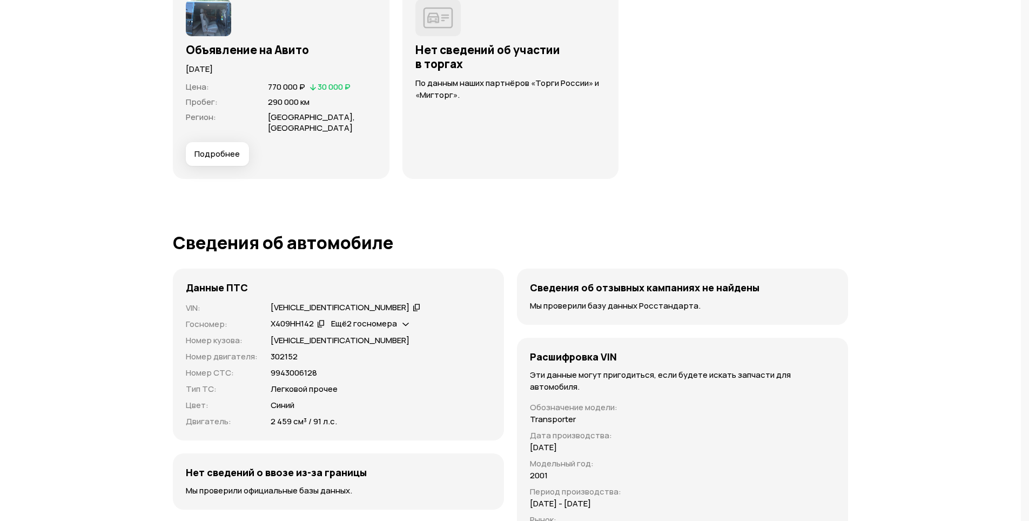
click at [396, 318] on span "Ещё 2 госномера" at bounding box center [364, 323] width 66 height 11
drag, startPoint x: 220, startPoint y: 343, endPoint x: 228, endPoint y: 368, distance: 26.1
click at [230, 369] on div "VIN : [VEHICLE_IDENTIFICATION_NUMBER]   Госномер : Х409НН142   Ещё 2 госномера …" at bounding box center [338, 364] width 305 height 125
click at [200, 367] on p "Номер СТС :" at bounding box center [222, 373] width 72 height 12
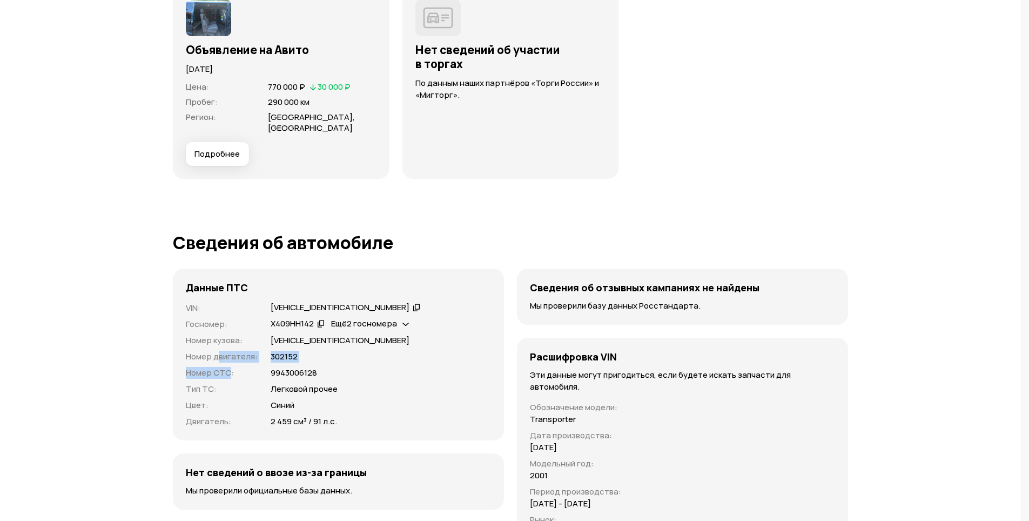
click at [201, 367] on p "Номер СТС :" at bounding box center [222, 373] width 72 height 12
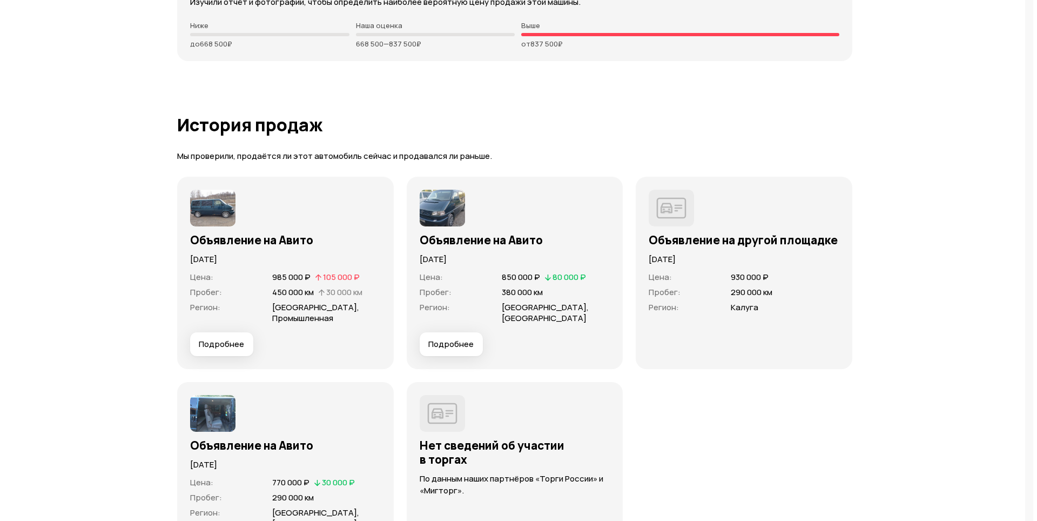
scroll to position [2664, 0]
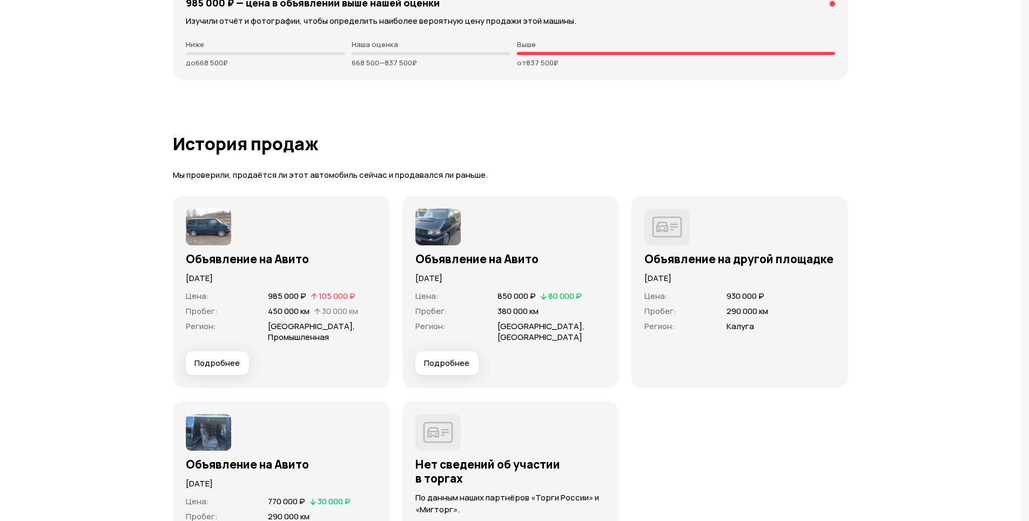
click at [229, 363] on span "Подробнее" at bounding box center [216, 363] width 45 height 11
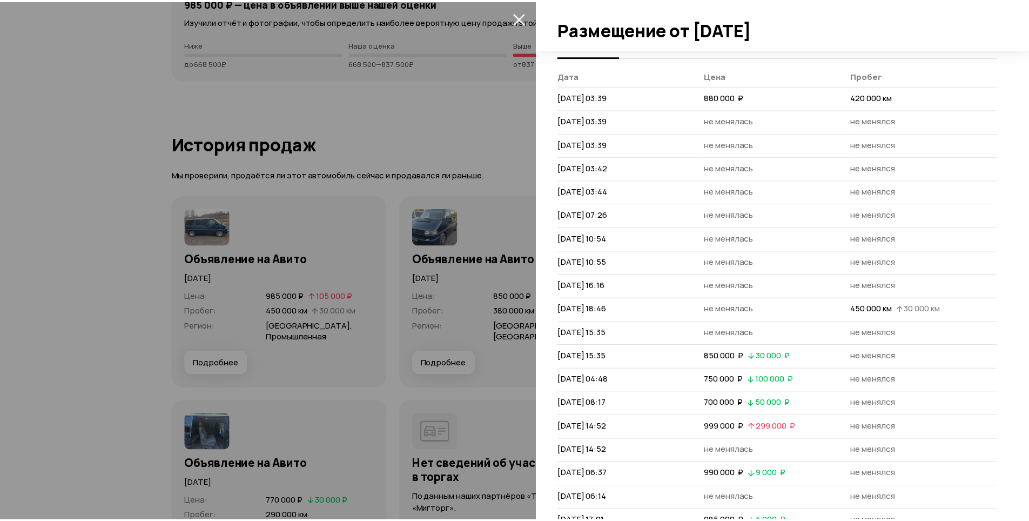
scroll to position [0, 0]
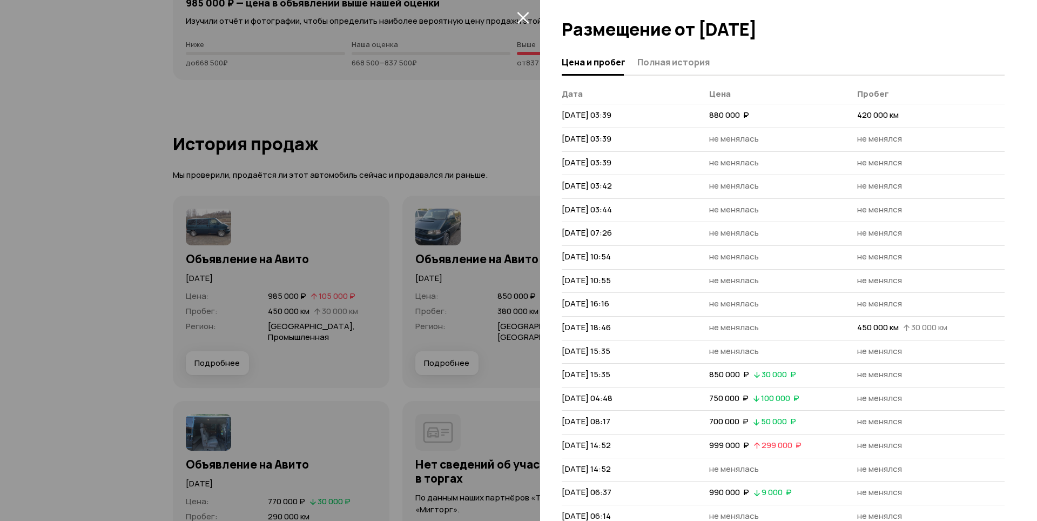
click at [398, 392] on div at bounding box center [518, 260] width 1037 height 521
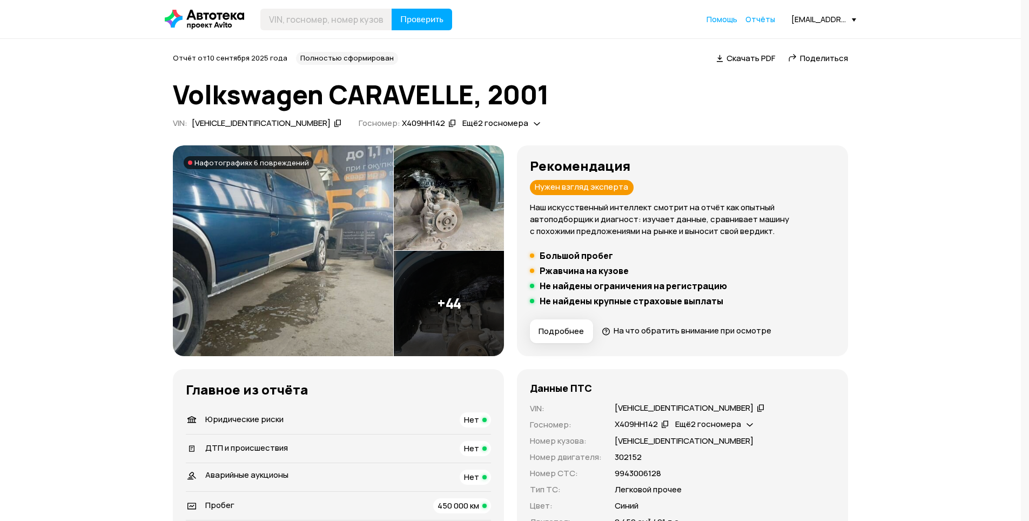
click at [486, 123] on div "Ещё 2 госномера" at bounding box center [501, 123] width 83 height 11
click at [520, 122] on div "VIN : [VEHICLE_IDENTIFICATION_NUMBER]   Госномер: Х409НН142   Ещё 2 госномера" at bounding box center [510, 125] width 675 height 15
